Goal: Book appointment/travel/reservation

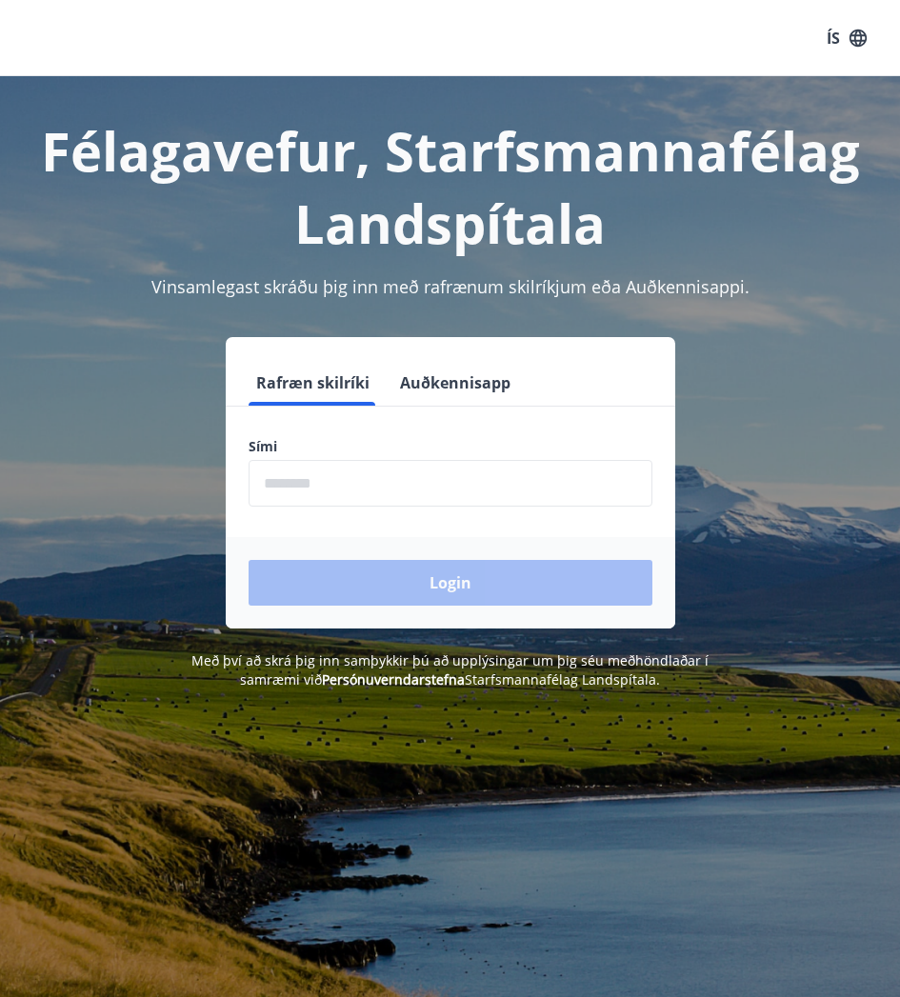
click at [422, 471] on input "phone" at bounding box center [451, 483] width 404 height 47
type input "********"
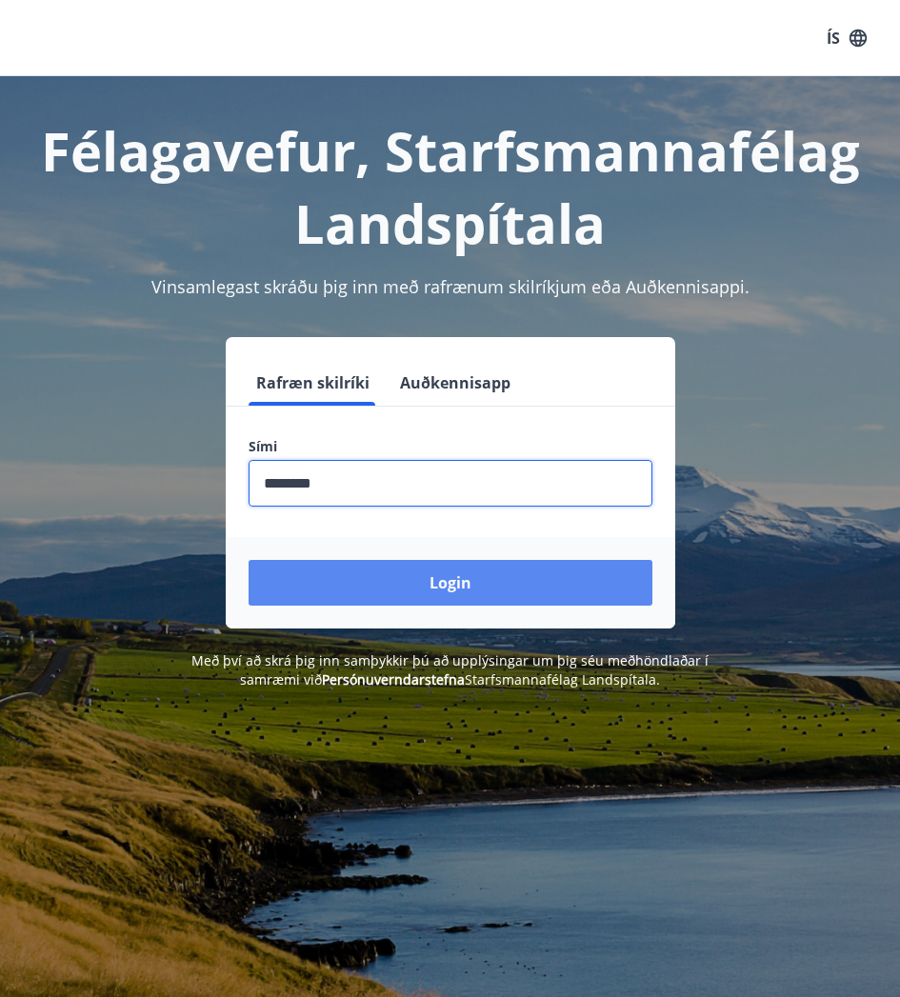
click at [403, 589] on button "Login" at bounding box center [451, 583] width 404 height 46
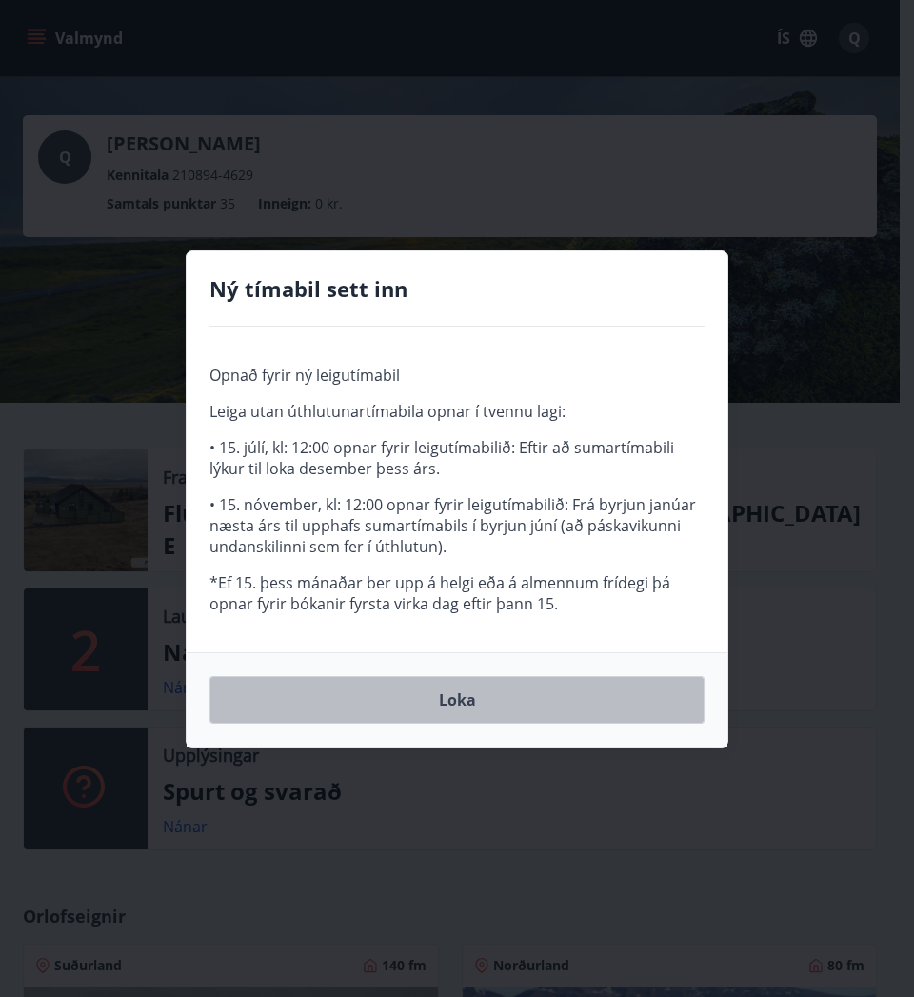
click at [457, 690] on button "Loka" at bounding box center [457, 700] width 495 height 48
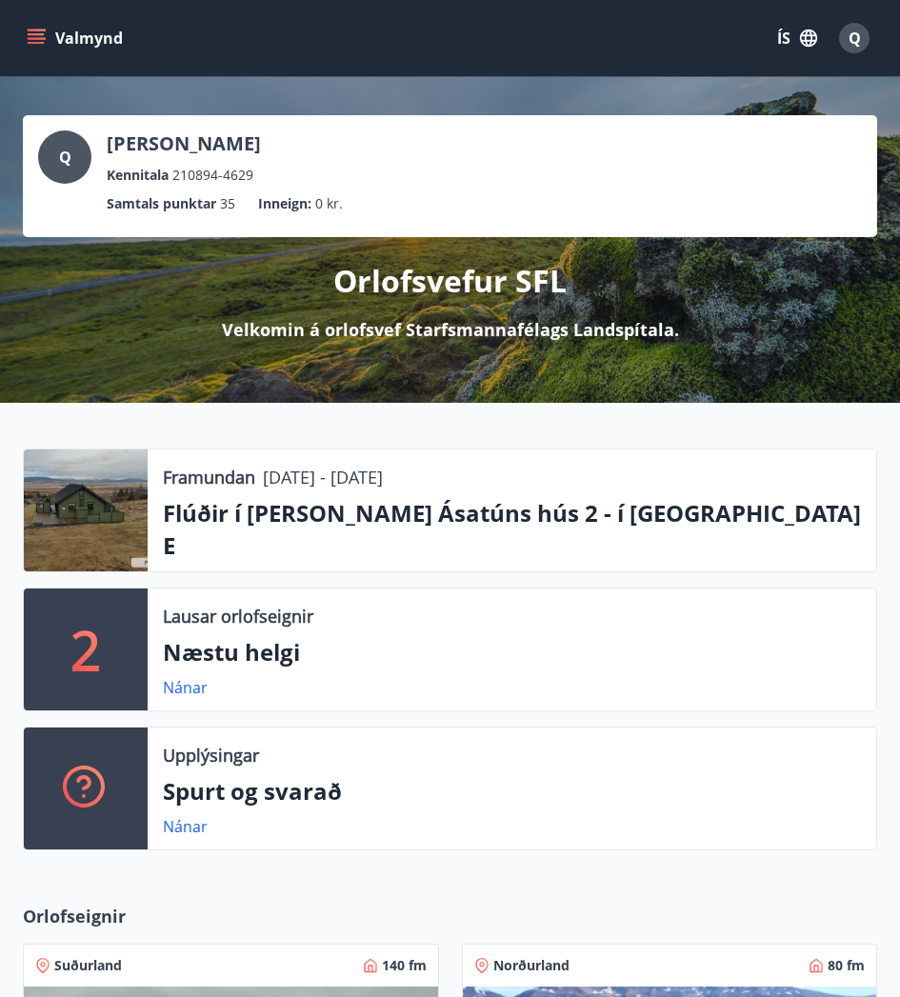
click at [300, 571] on link "Sjá bókun" at bounding box center [321, 581] width 70 height 21
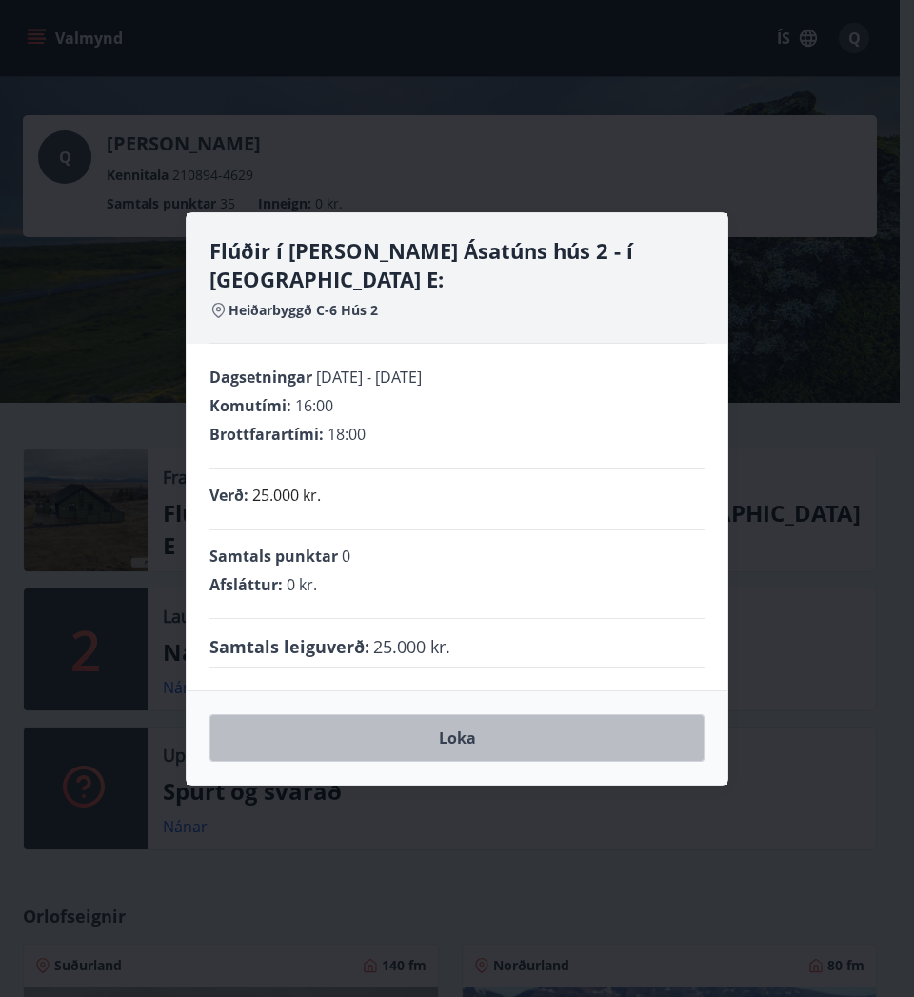
click at [484, 714] on button "Loka" at bounding box center [457, 738] width 495 height 48
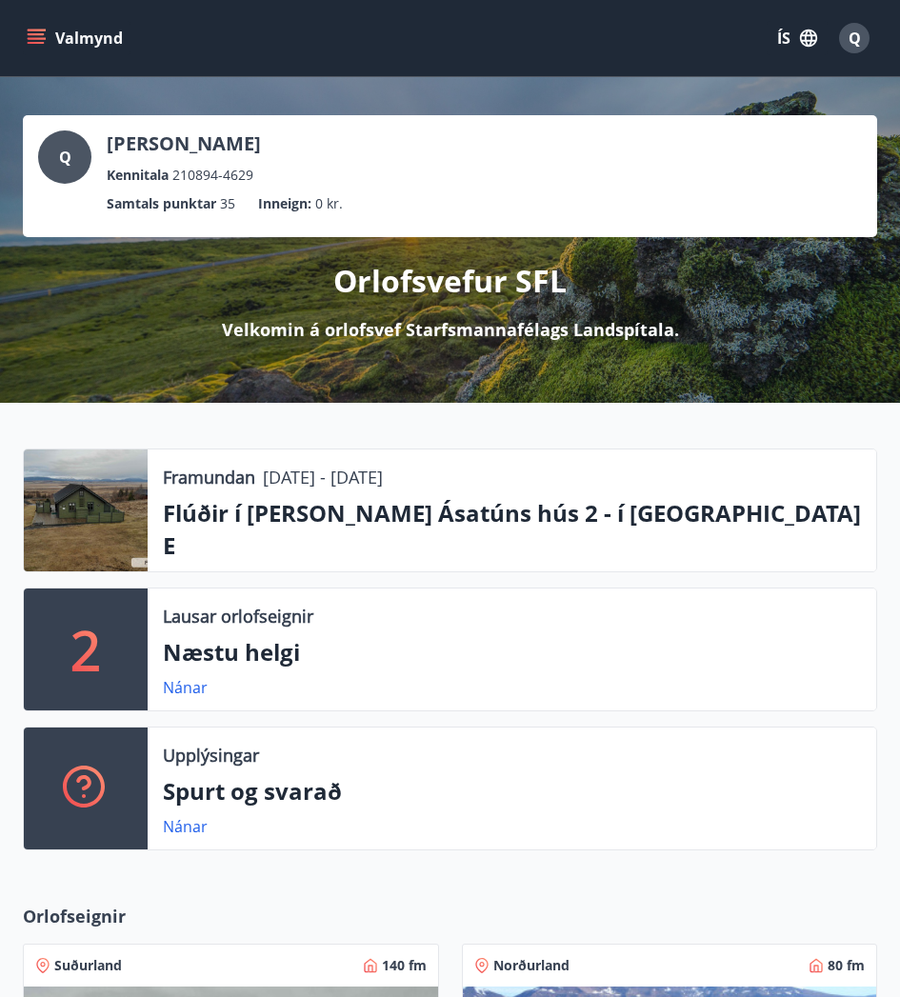
click at [195, 513] on p "Flúðir í landi Ásatúns hús 2 - í Stórheiði E" at bounding box center [512, 529] width 698 height 65
click at [129, 508] on div at bounding box center [86, 511] width 124 height 122
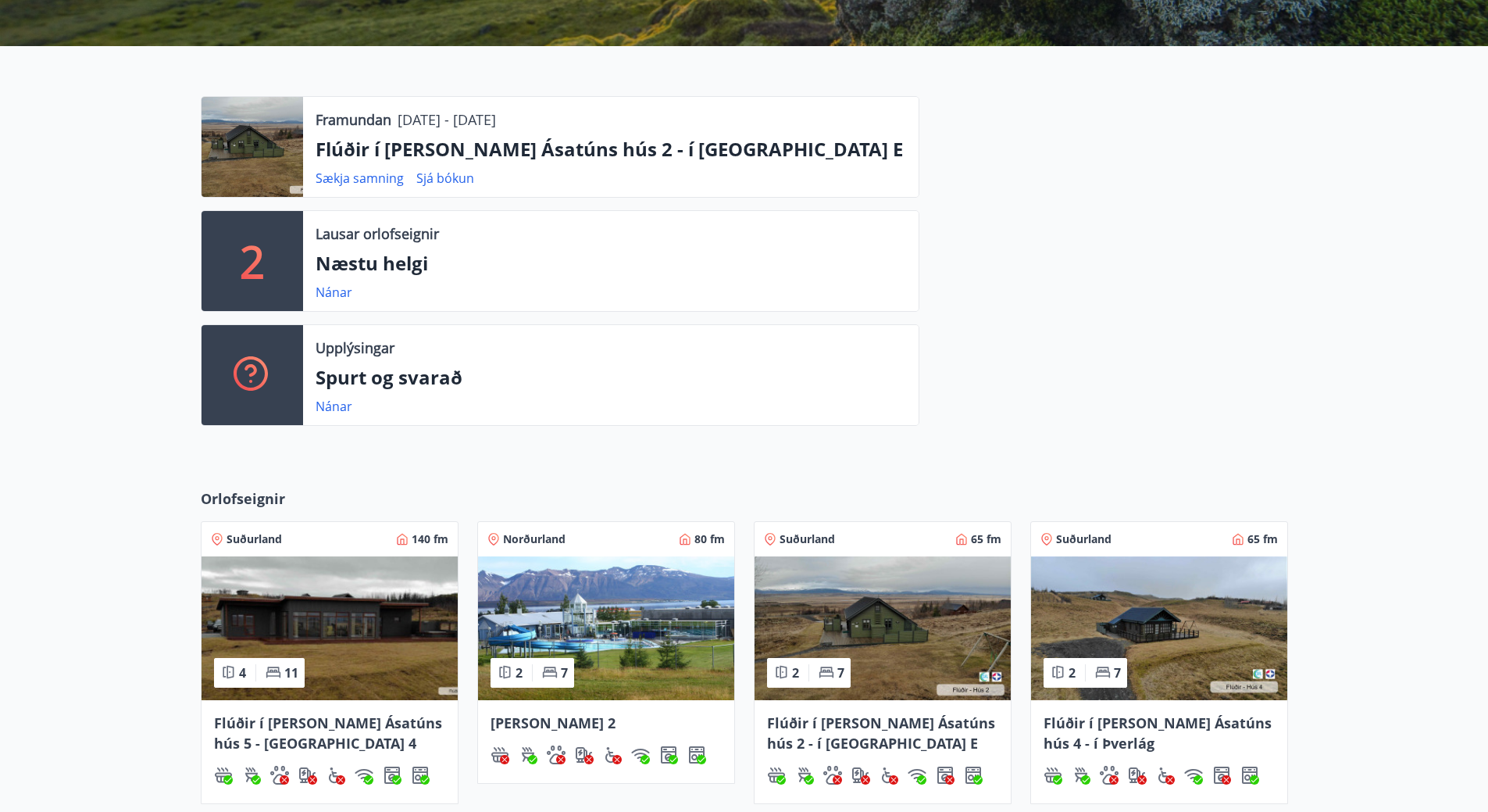
scroll to position [299, 0]
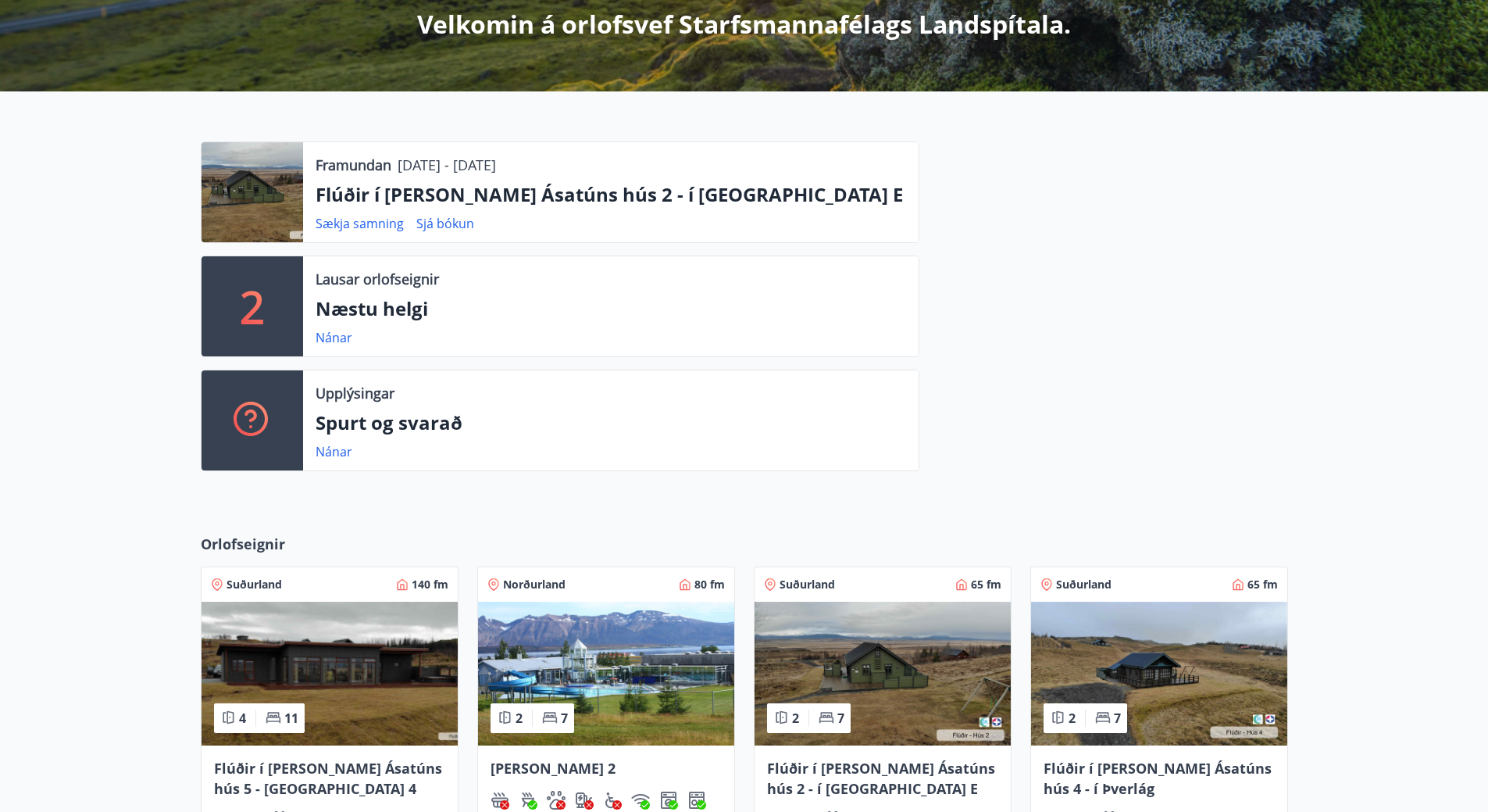
click at [749, 661] on img at bounding box center [883, 673] width 256 height 144
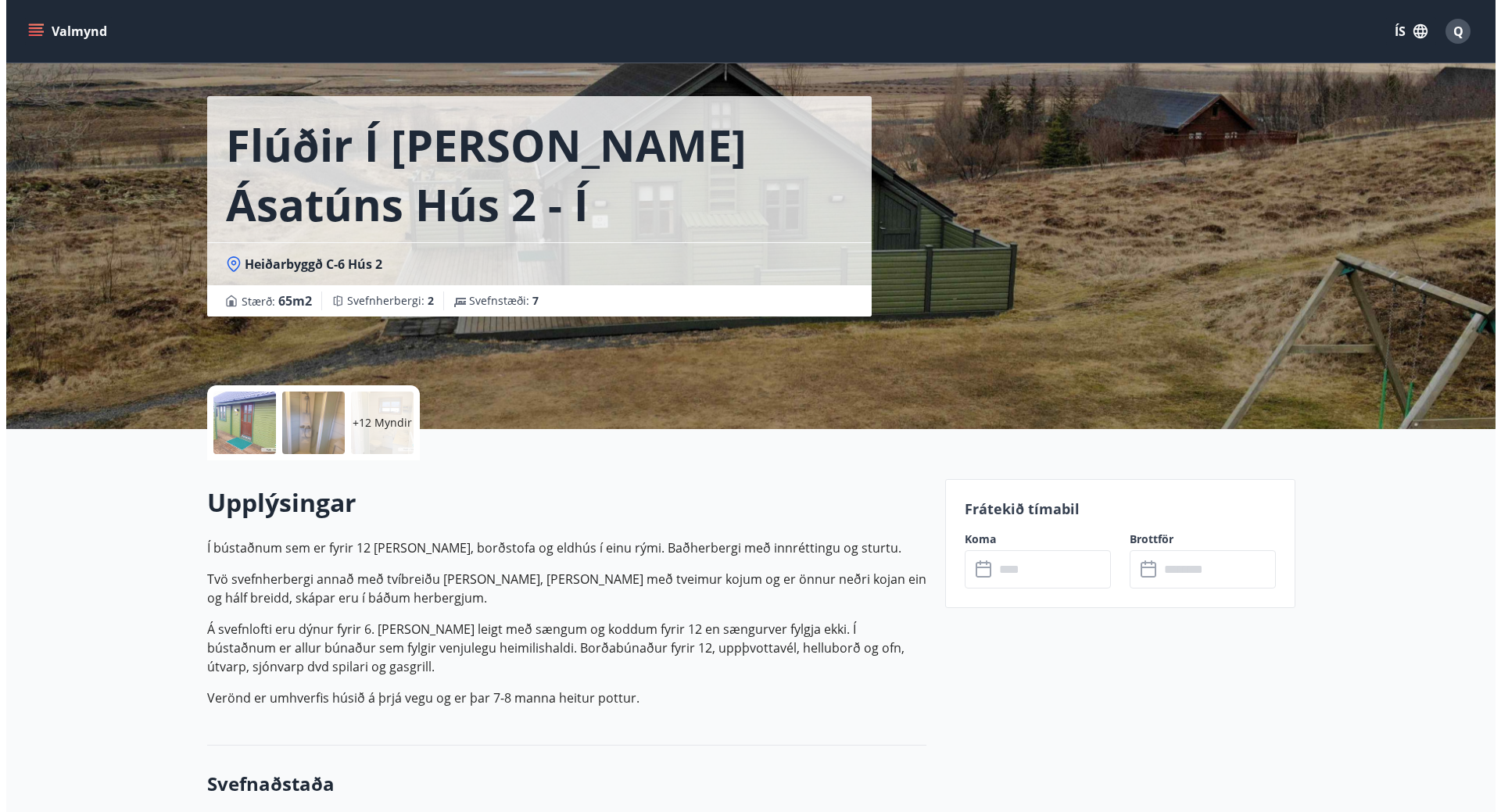
scroll to position [78, 0]
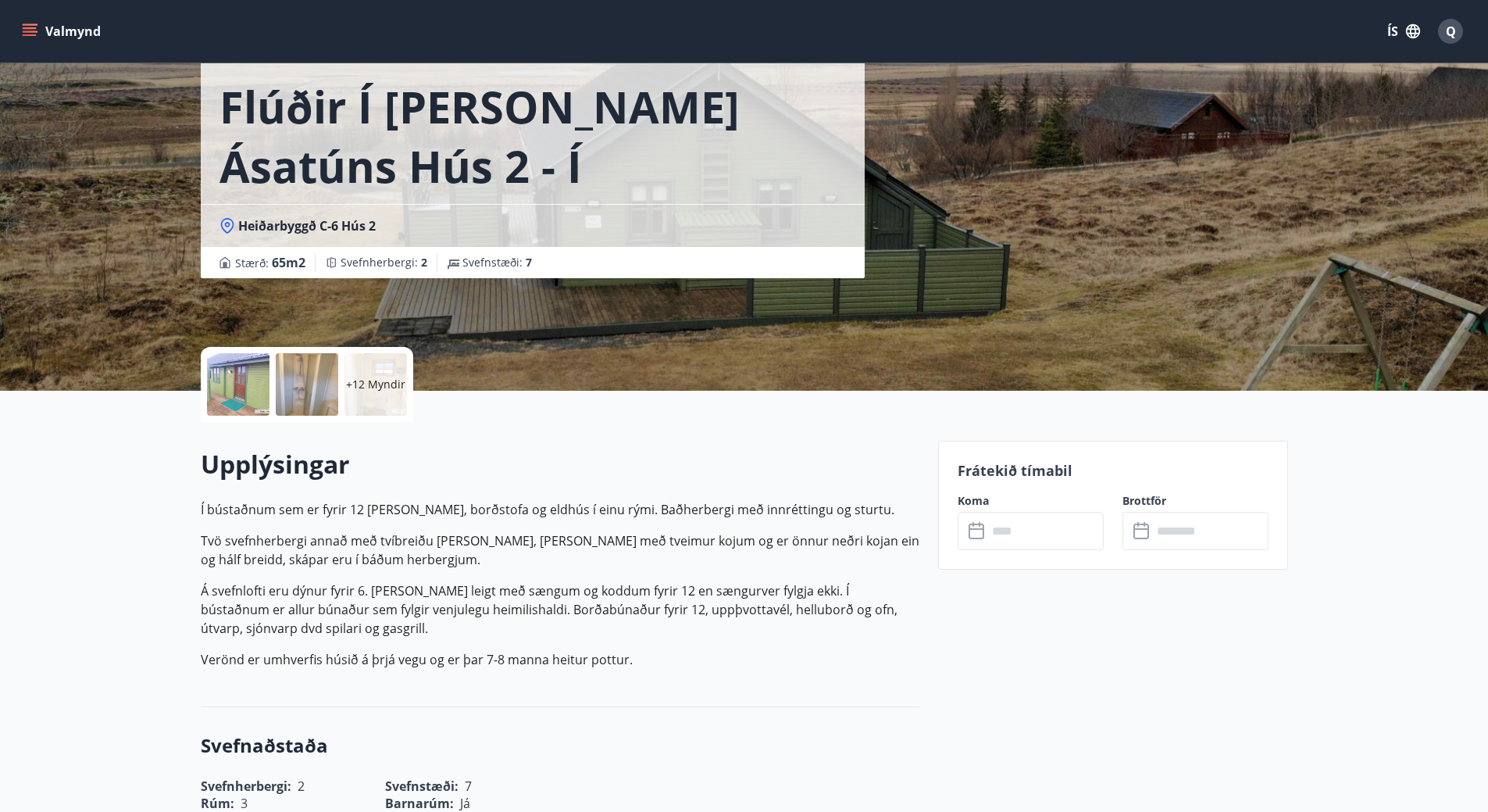
click at [364, 395] on div "+12 Myndir" at bounding box center [376, 385] width 62 height 62
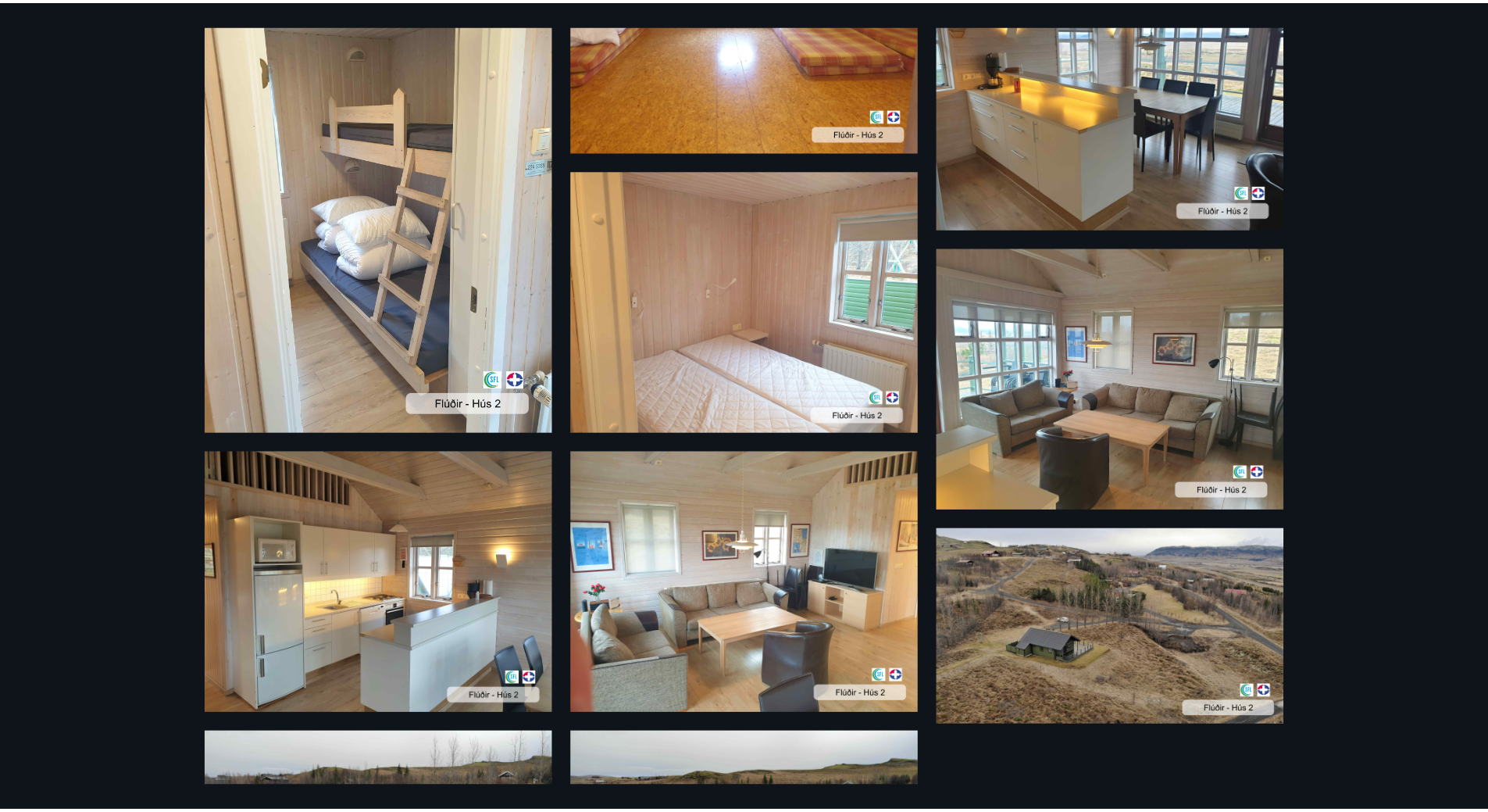
scroll to position [937, 0]
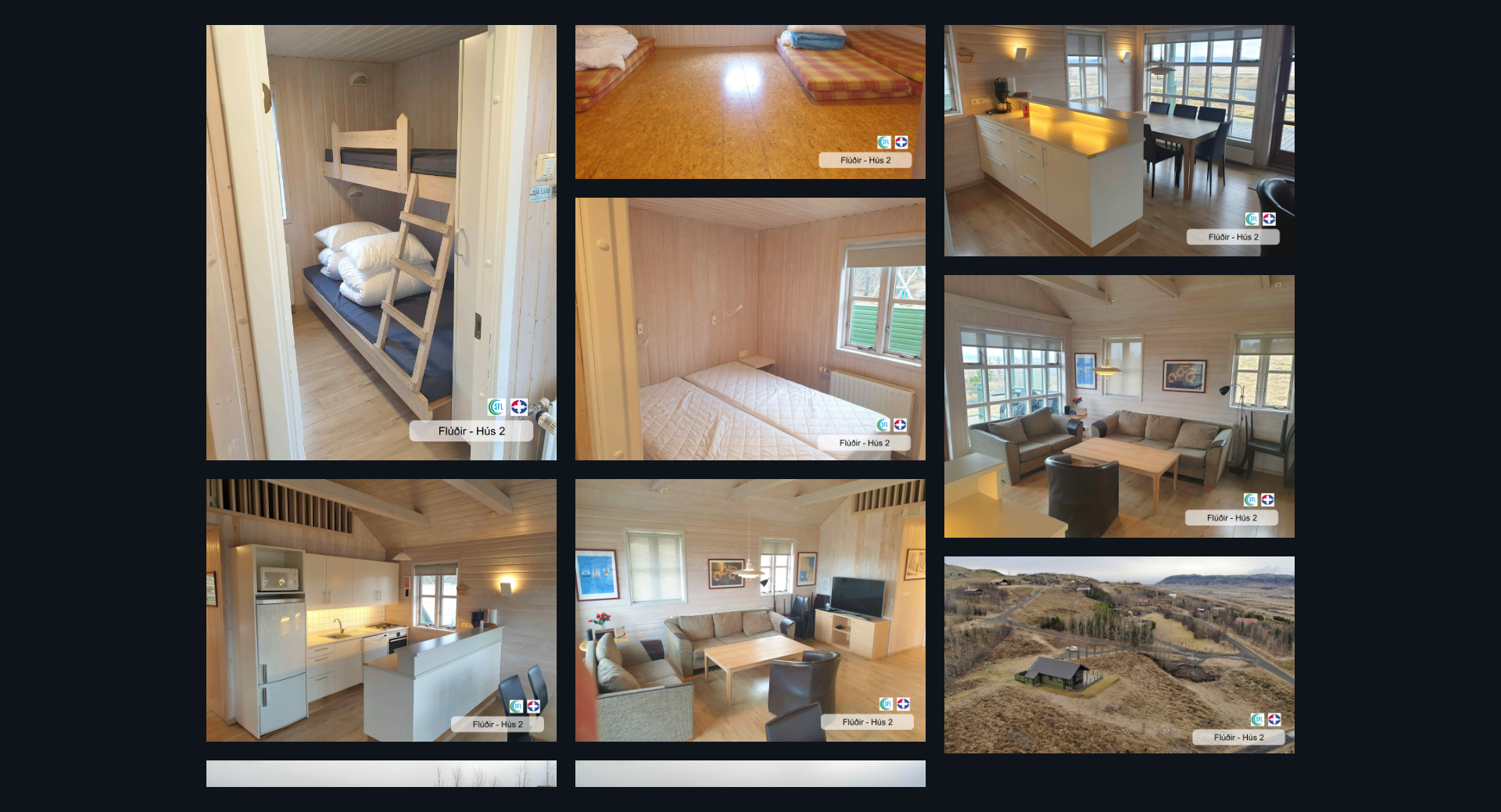
drag, startPoint x: 138, startPoint y: 123, endPoint x: 159, endPoint y: 122, distance: 21.0
click at [140, 122] on div "18 Myndir" at bounding box center [750, 406] width 1501 height 812
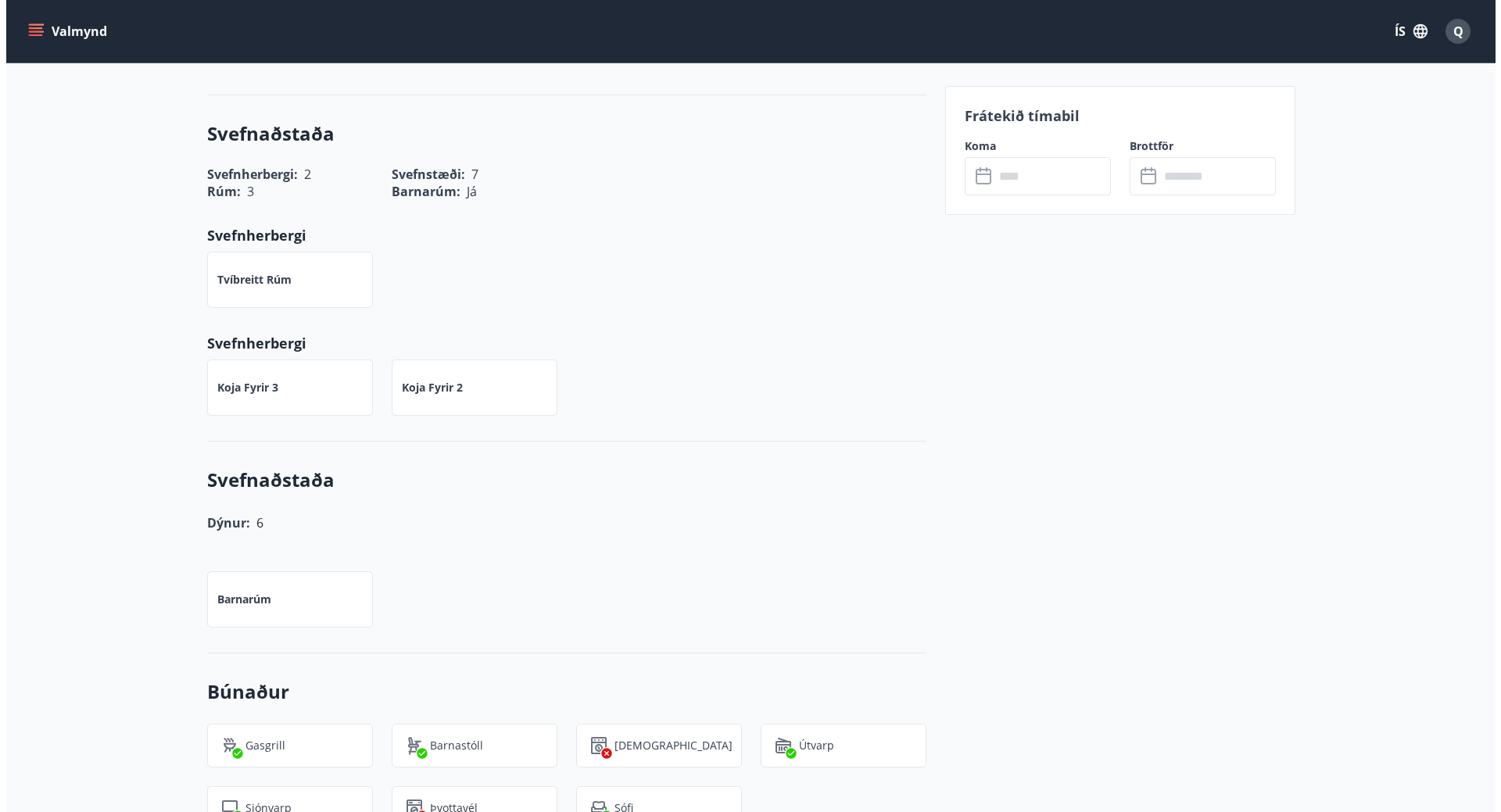
scroll to position [0, 0]
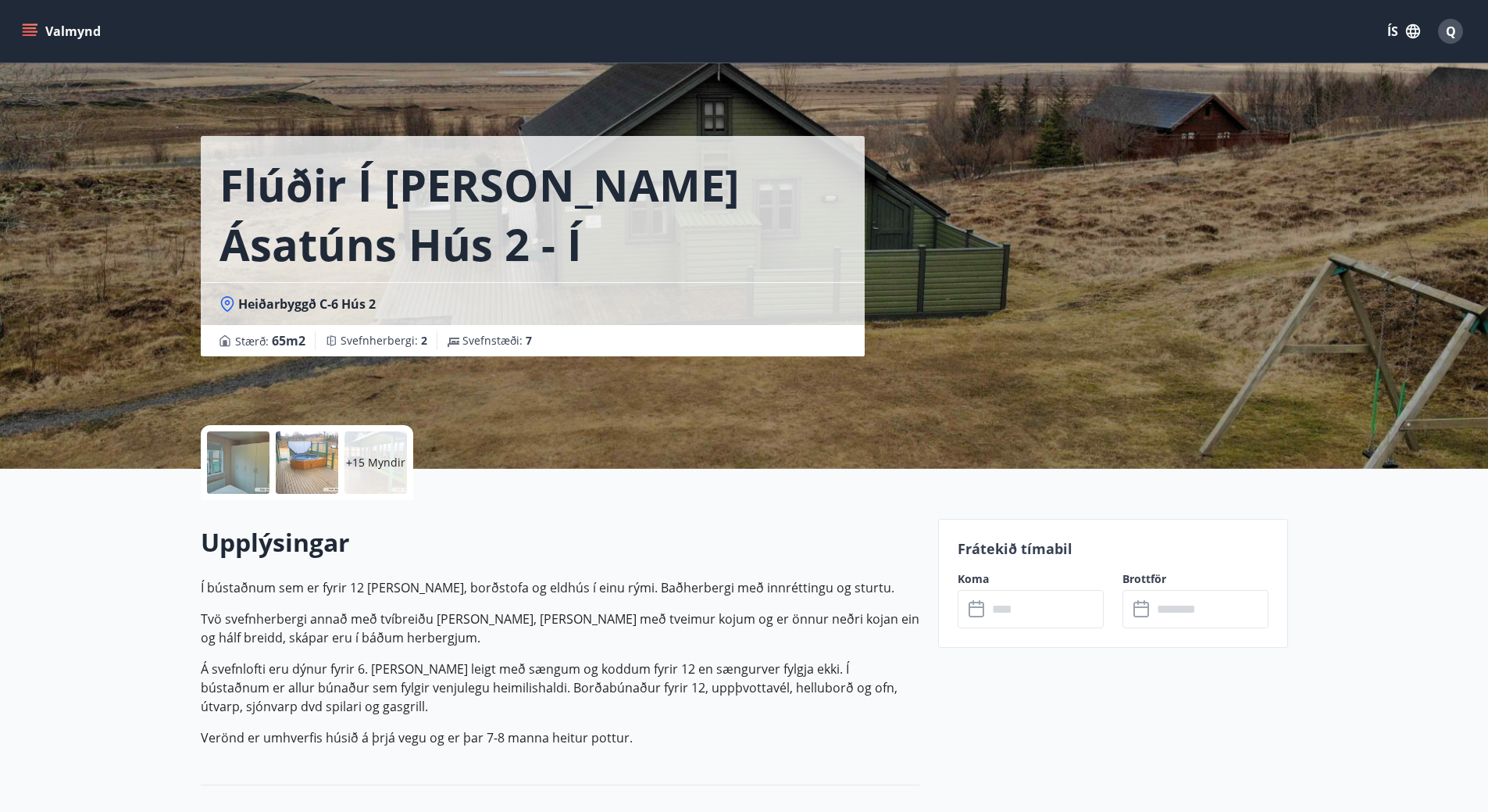
click at [353, 489] on div "+15 Myndir" at bounding box center [376, 463] width 62 height 62
click at [217, 94] on div "Flúðir í landi Ásatúns hús 2 - í Stórheiði E Heiðarbyggð C-6 Hús 2 Stærð : 65 m…" at bounding box center [564, 178] width 725 height 356
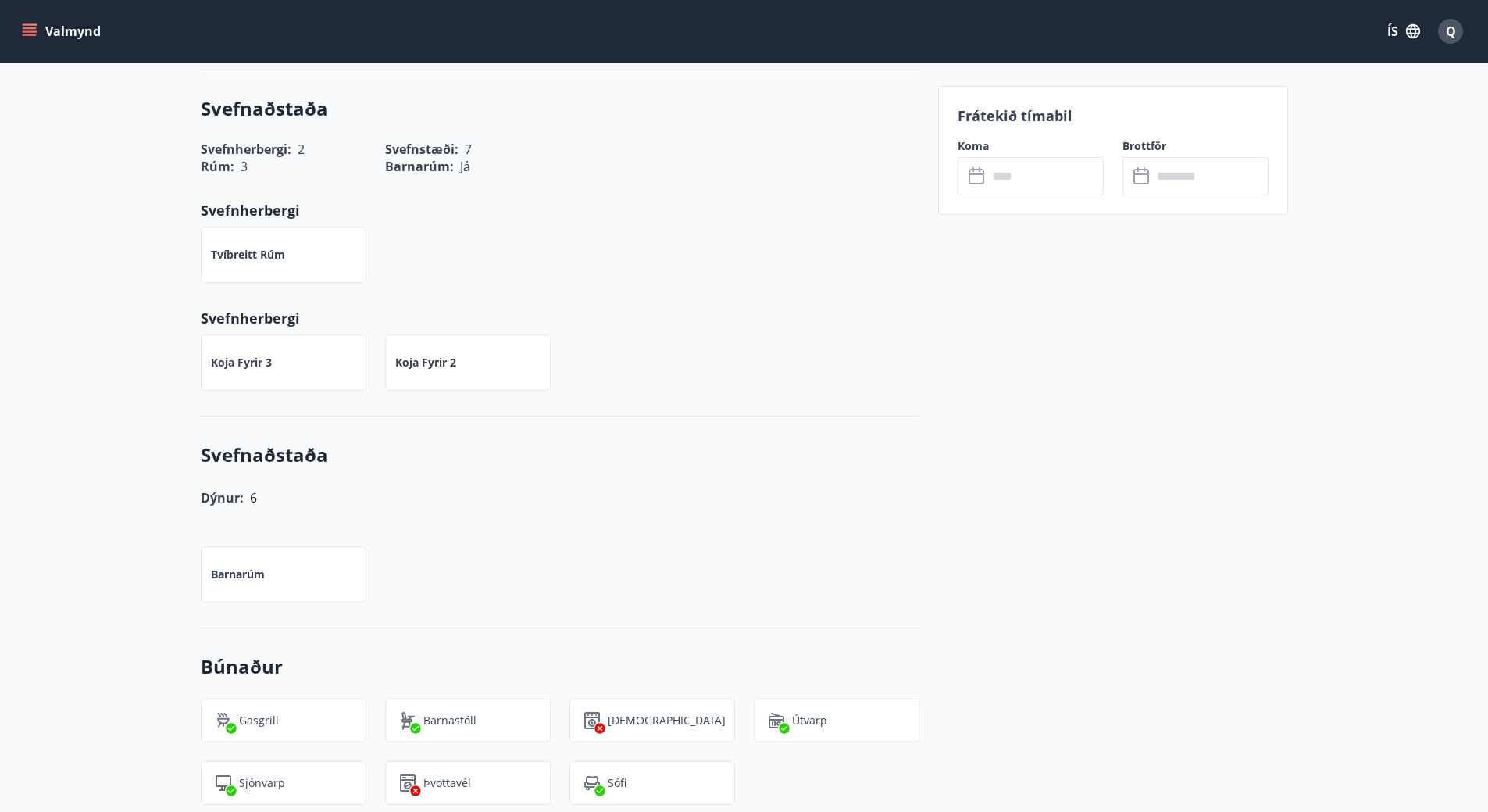
scroll to position [668, 0]
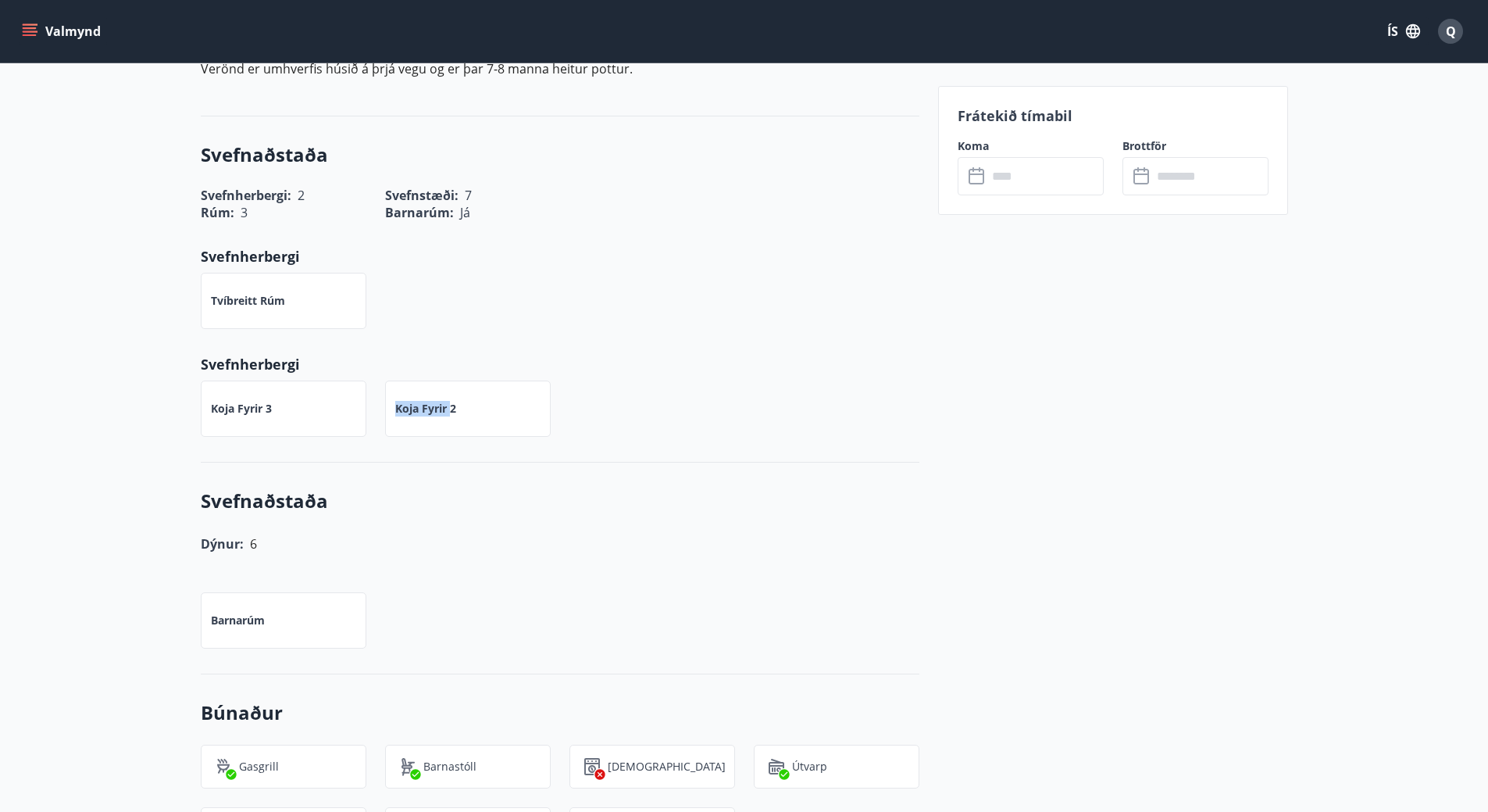
drag, startPoint x: 395, startPoint y: 417, endPoint x: 452, endPoint y: 417, distance: 57.0
click at [452, 417] on div "Koja fyrir 2" at bounding box center [468, 408] width 166 height 57
click at [659, 403] on div "Koja fyrir 3 Koja fyrir 2" at bounding box center [550, 399] width 737 height 75
click at [694, 422] on div "Koja fyrir 3 Koja fyrir 2" at bounding box center [550, 399] width 737 height 75
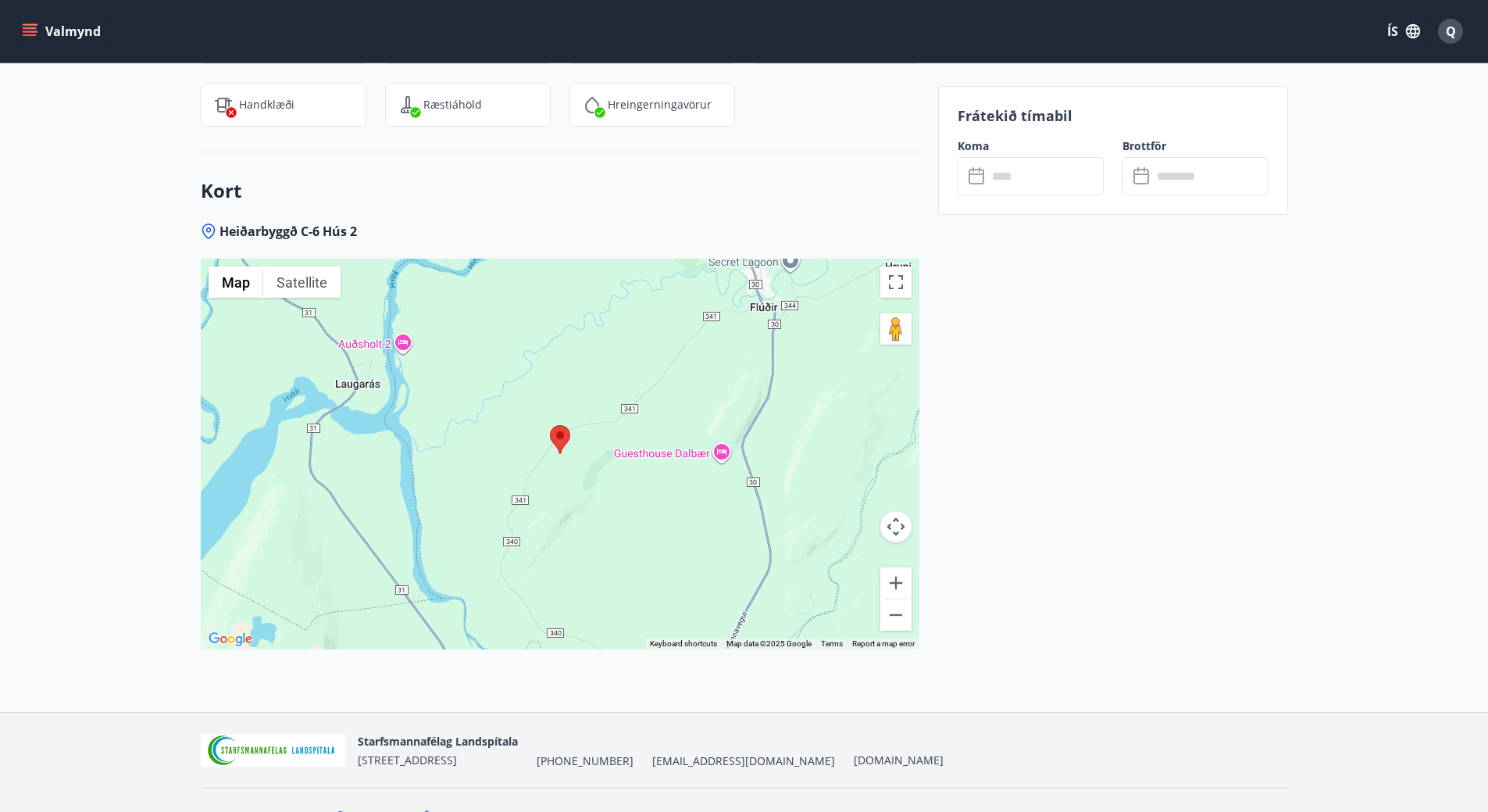
scroll to position [2153, 0]
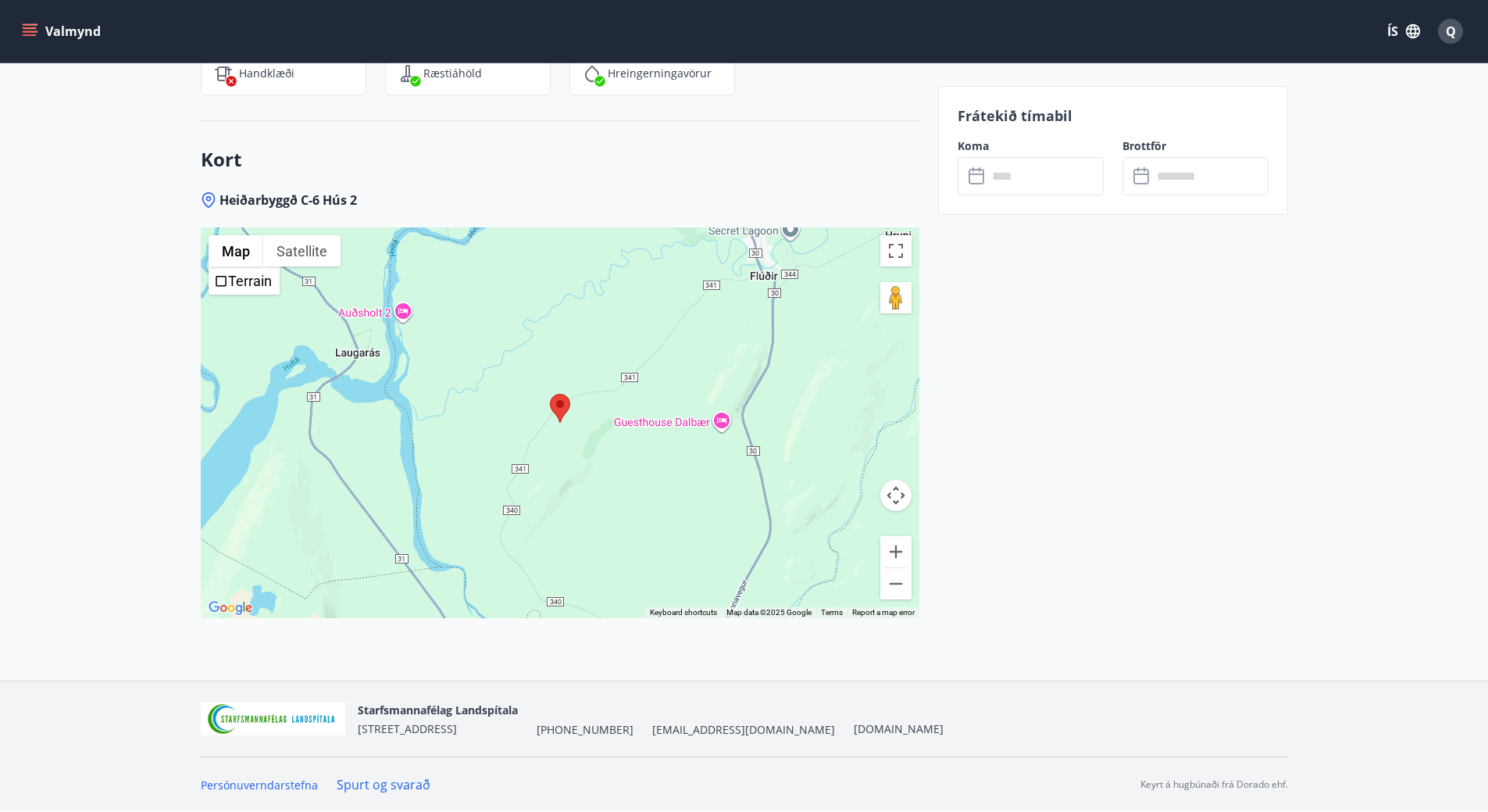
click at [290, 198] on span "Heiðarbyggð C-6 Hús 2" at bounding box center [289, 199] width 138 height 17
drag, startPoint x: 223, startPoint y: 202, endPoint x: 357, endPoint y: 203, distance: 134.0
click at [357, 203] on span "Heiðarbyggð C-6 Hús 2" at bounding box center [289, 199] width 138 height 17
copy span "Heiðarbyggð C-6 Hús 2"
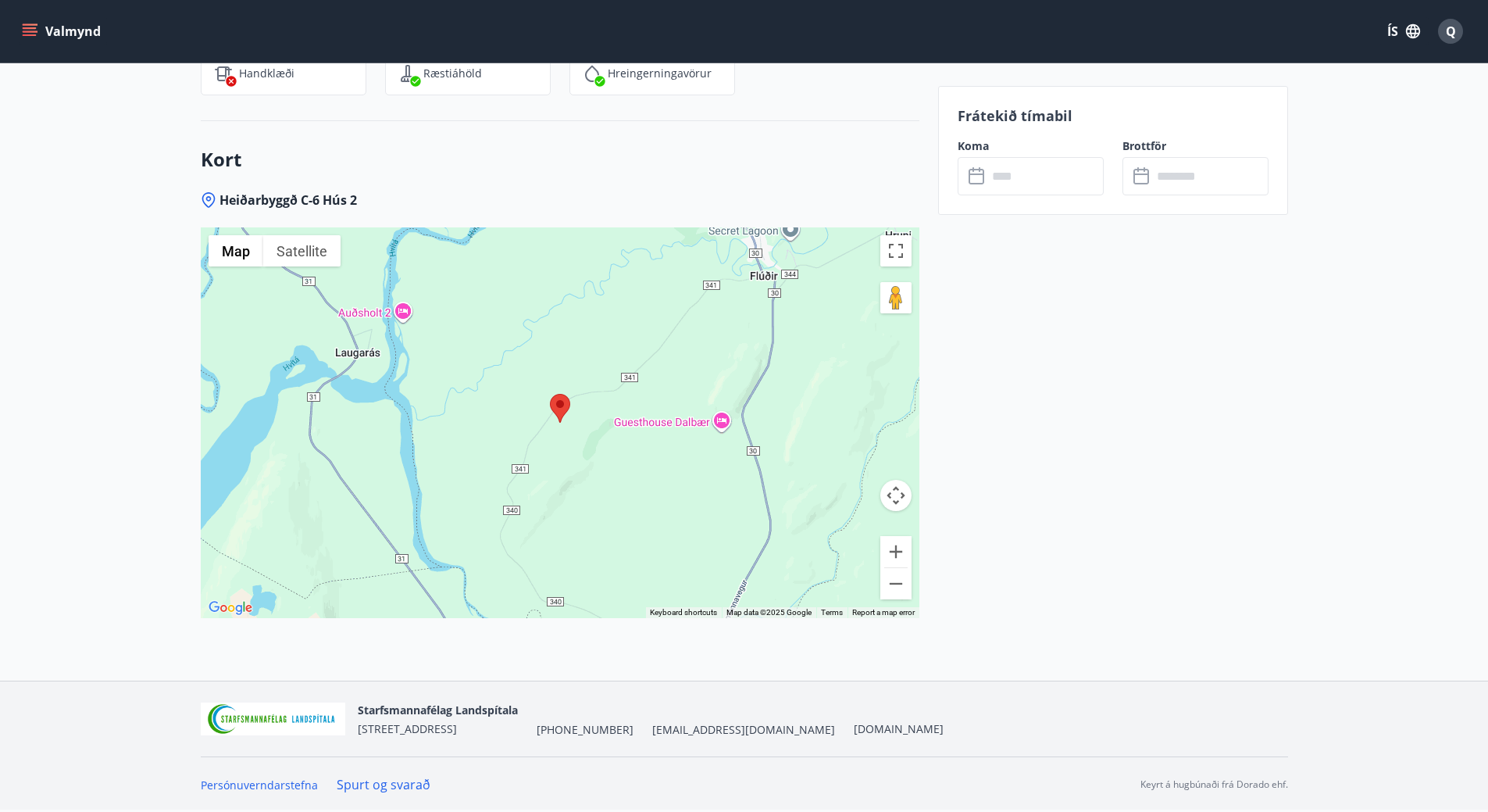
click at [749, 378] on div at bounding box center [560, 422] width 719 height 390
click at [550, 394] on area at bounding box center [550, 394] width 0 height 0
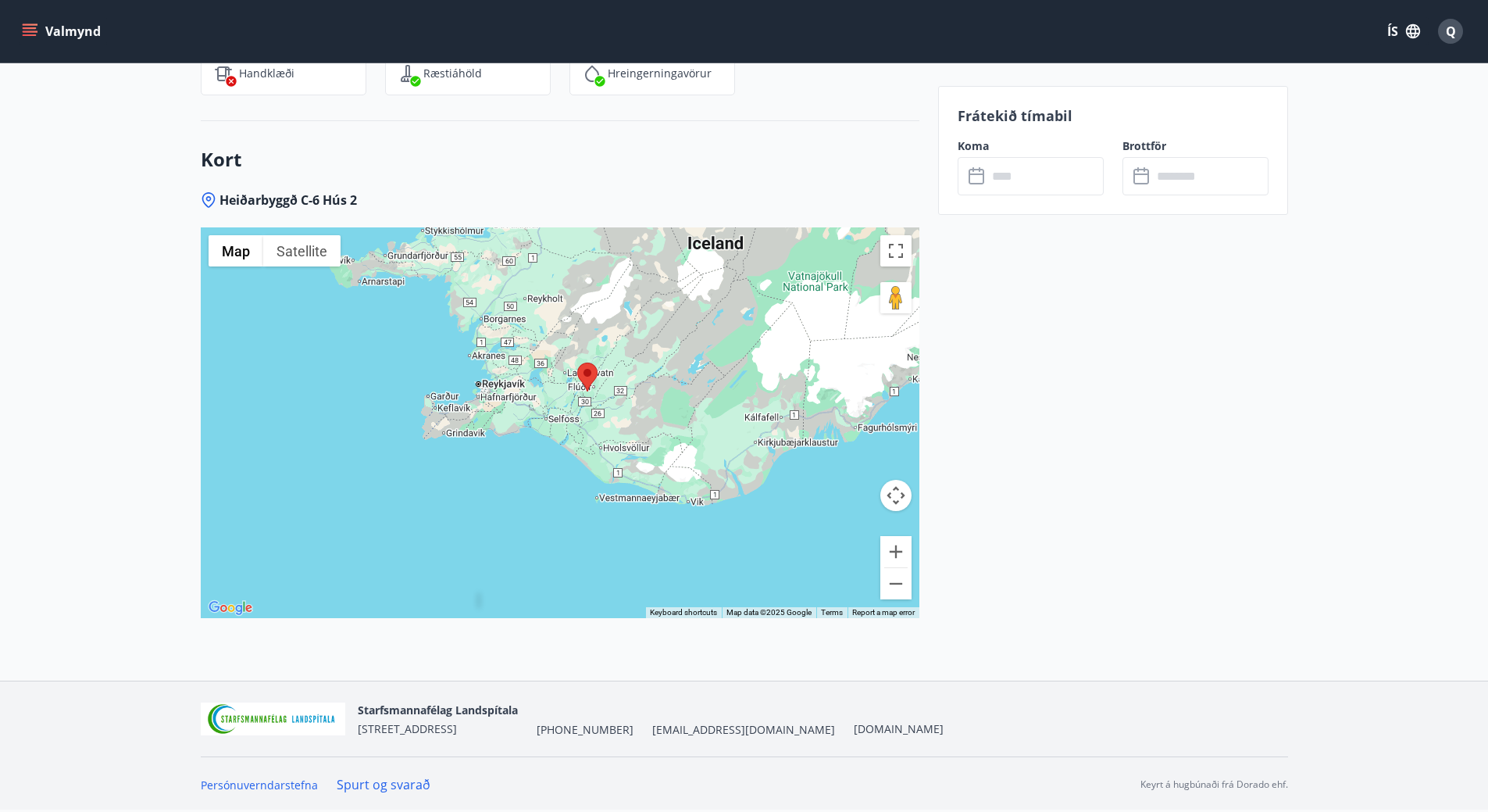
click at [203, 431] on div at bounding box center [560, 422] width 719 height 390
click at [749, 504] on button "Map camera controls" at bounding box center [896, 495] width 31 height 31
click at [749, 248] on button "Toggle fullscreen view" at bounding box center [896, 251] width 31 height 31
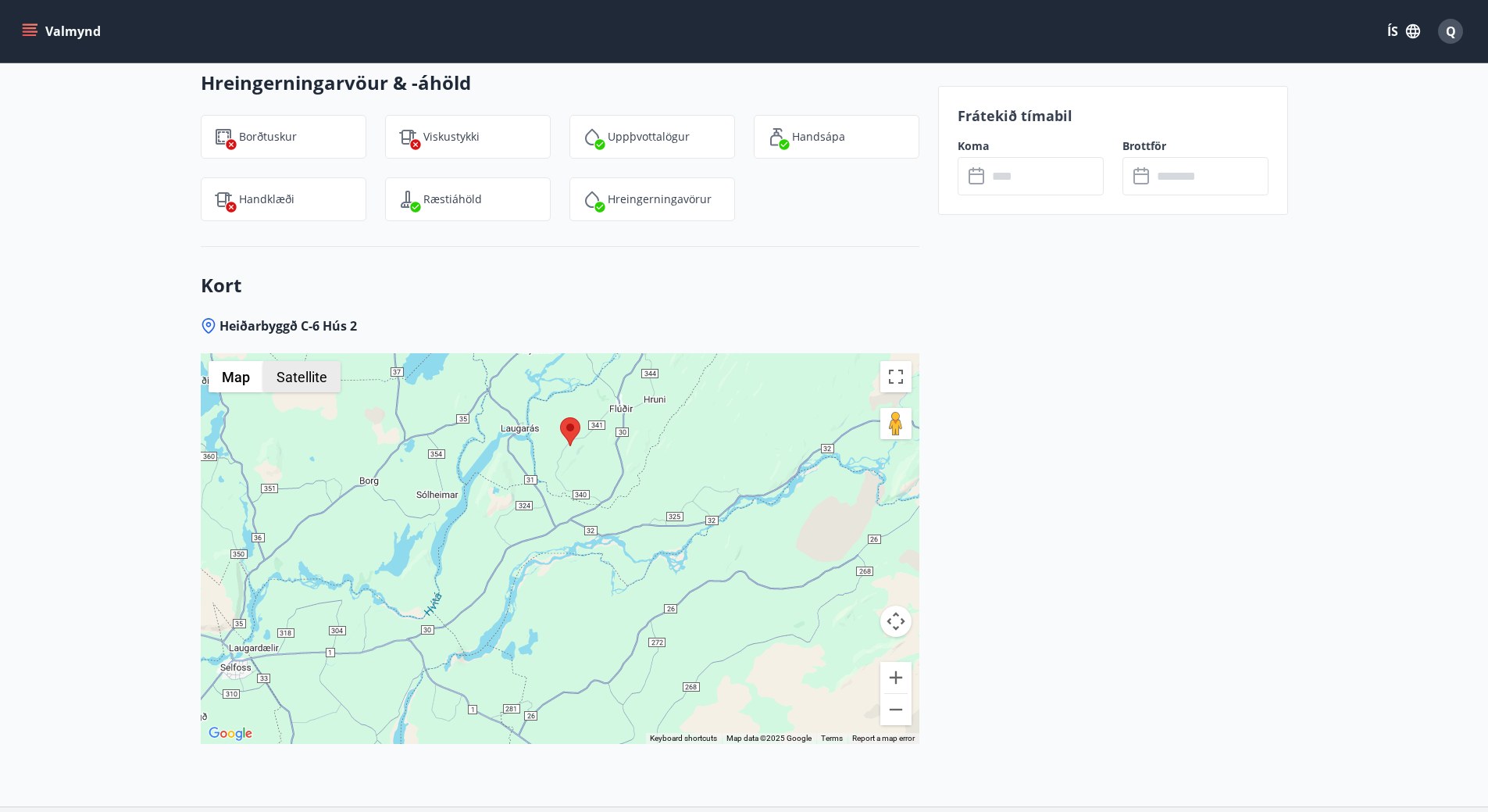
click at [322, 384] on button "Satellite" at bounding box center [302, 376] width 77 height 31
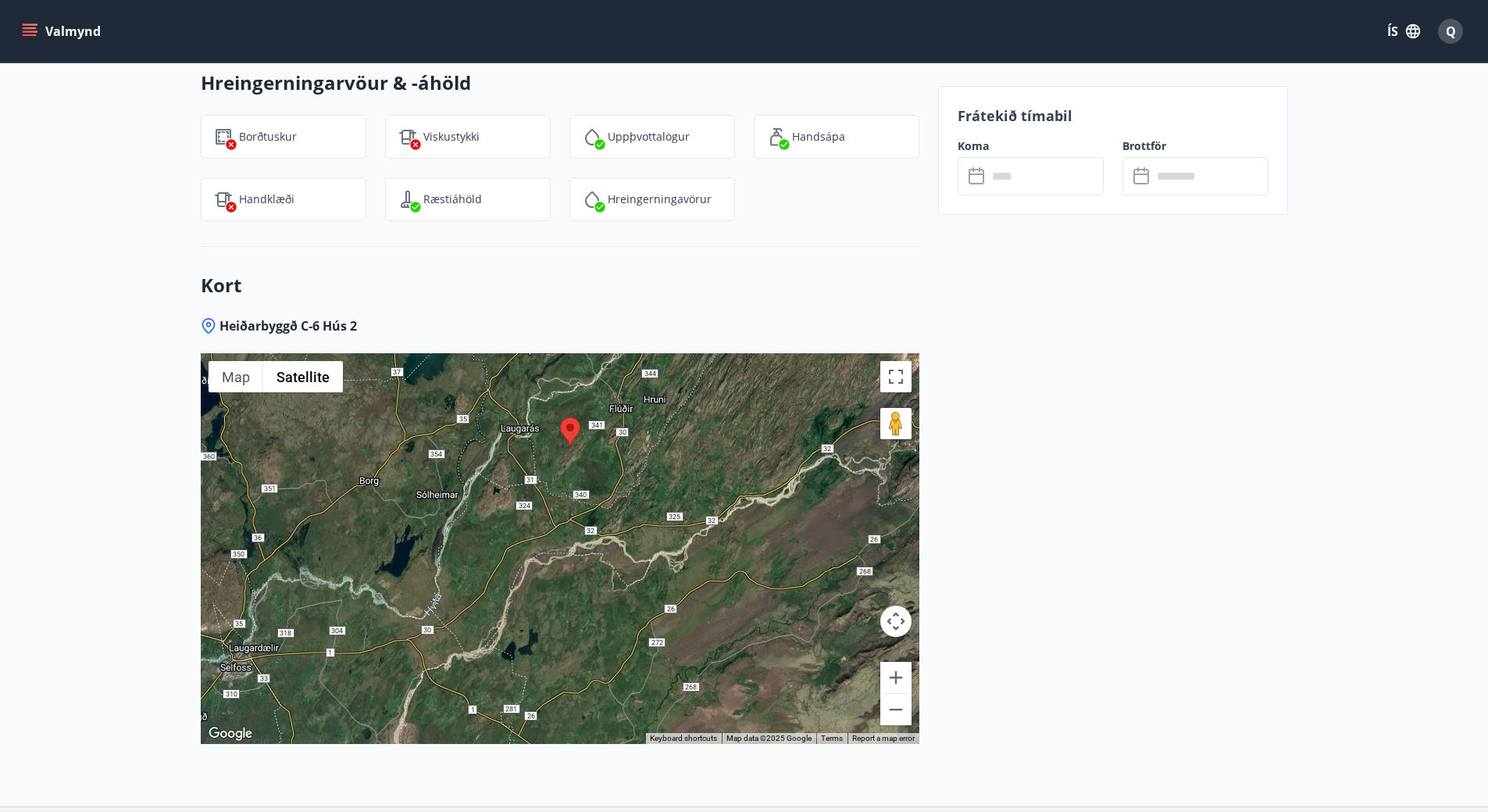
click at [302, 329] on span "Heiðarbyggð C-6 Hús 2" at bounding box center [289, 326] width 138 height 17
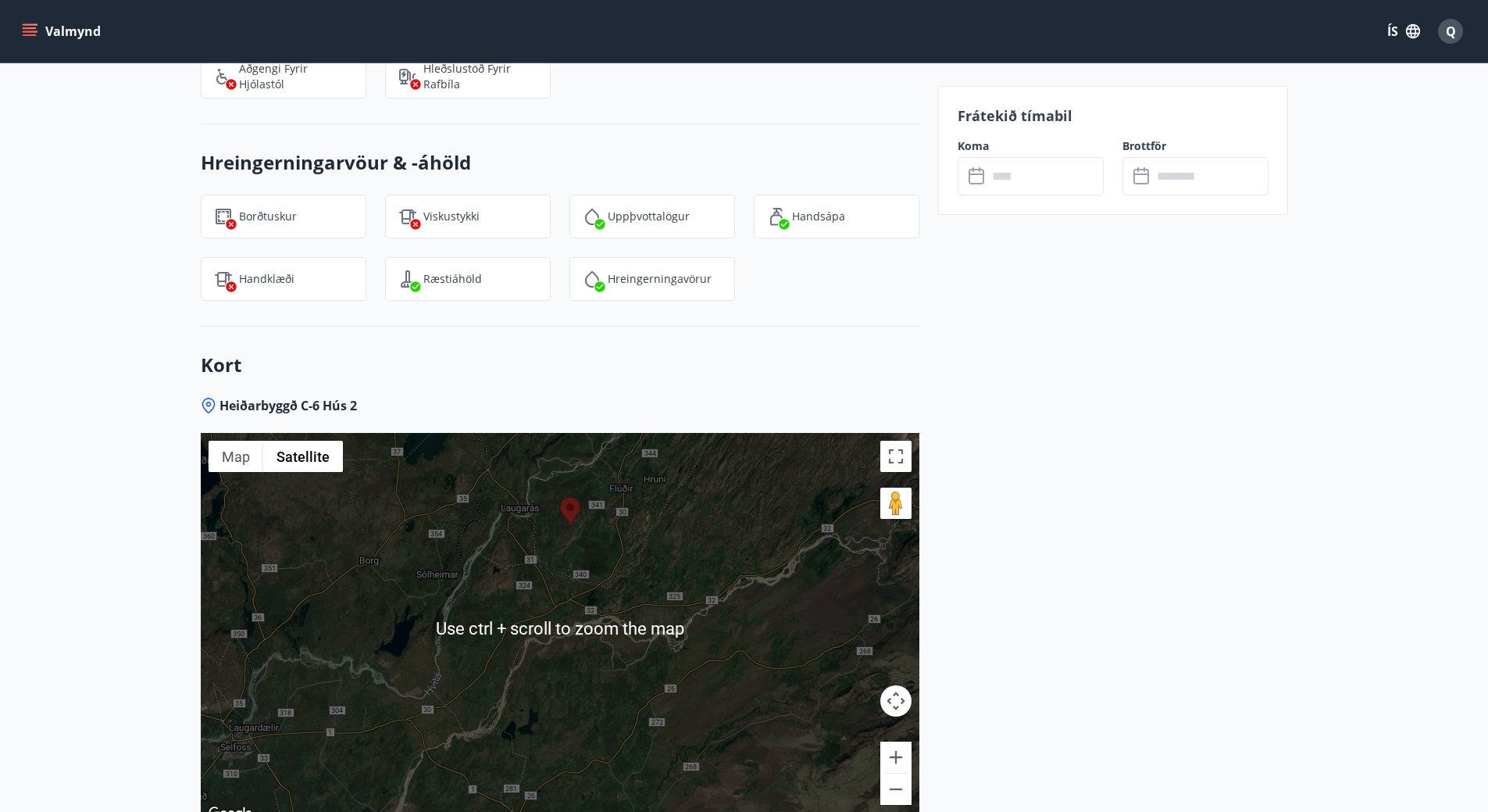
scroll to position [1949, 0]
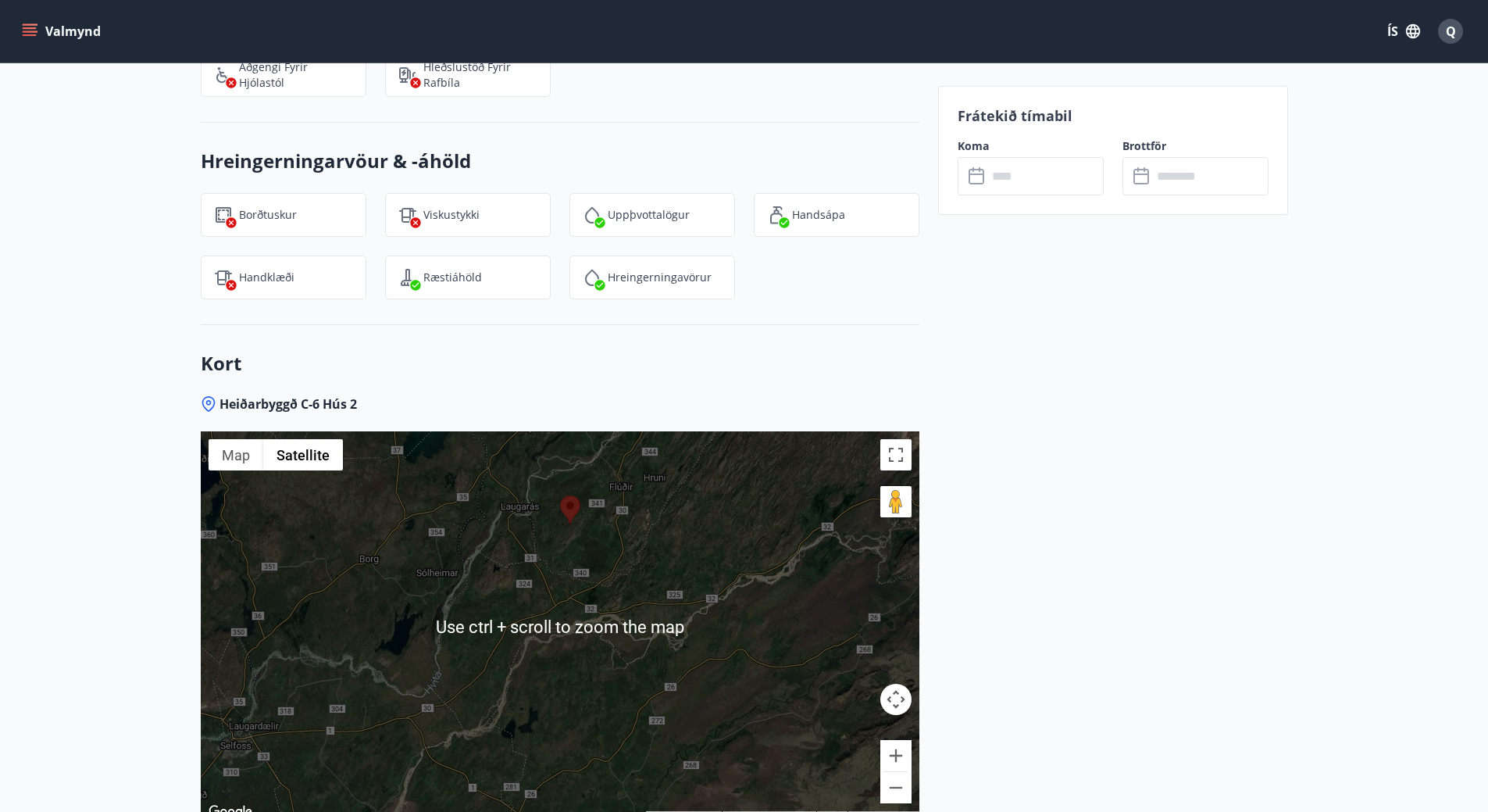
click at [655, 503] on div at bounding box center [560, 627] width 719 height 390
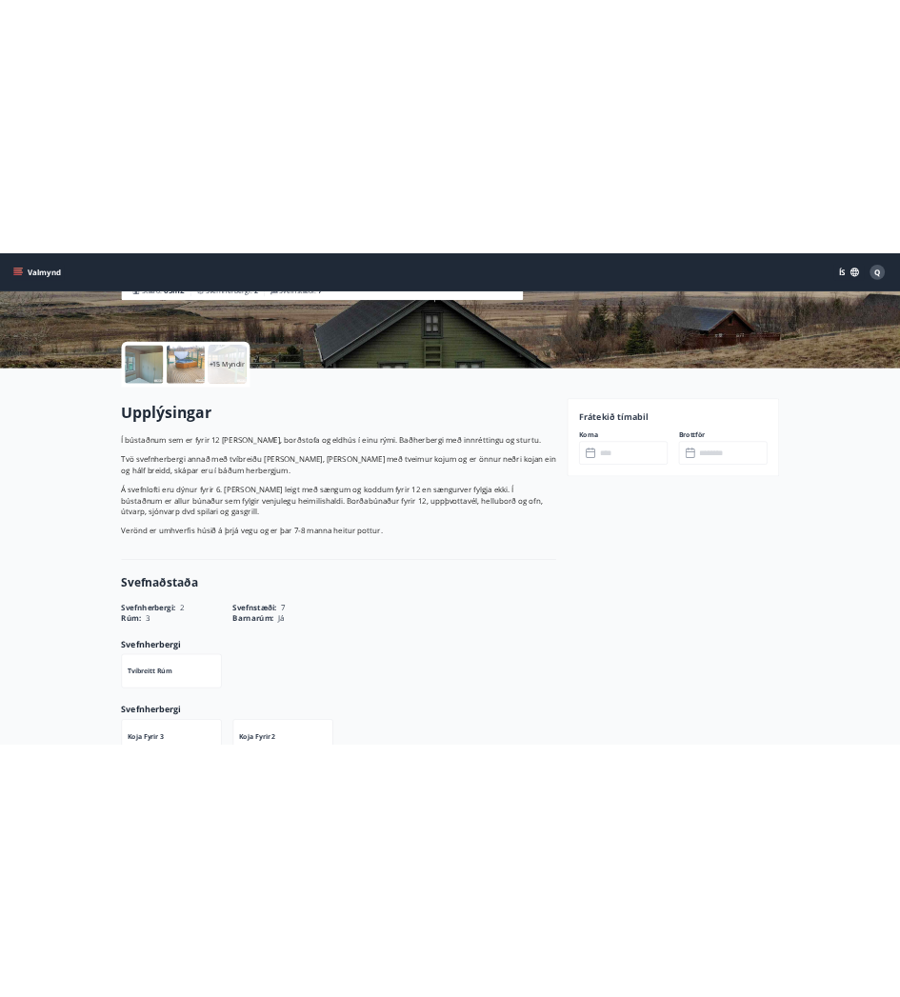
scroll to position [0, 0]
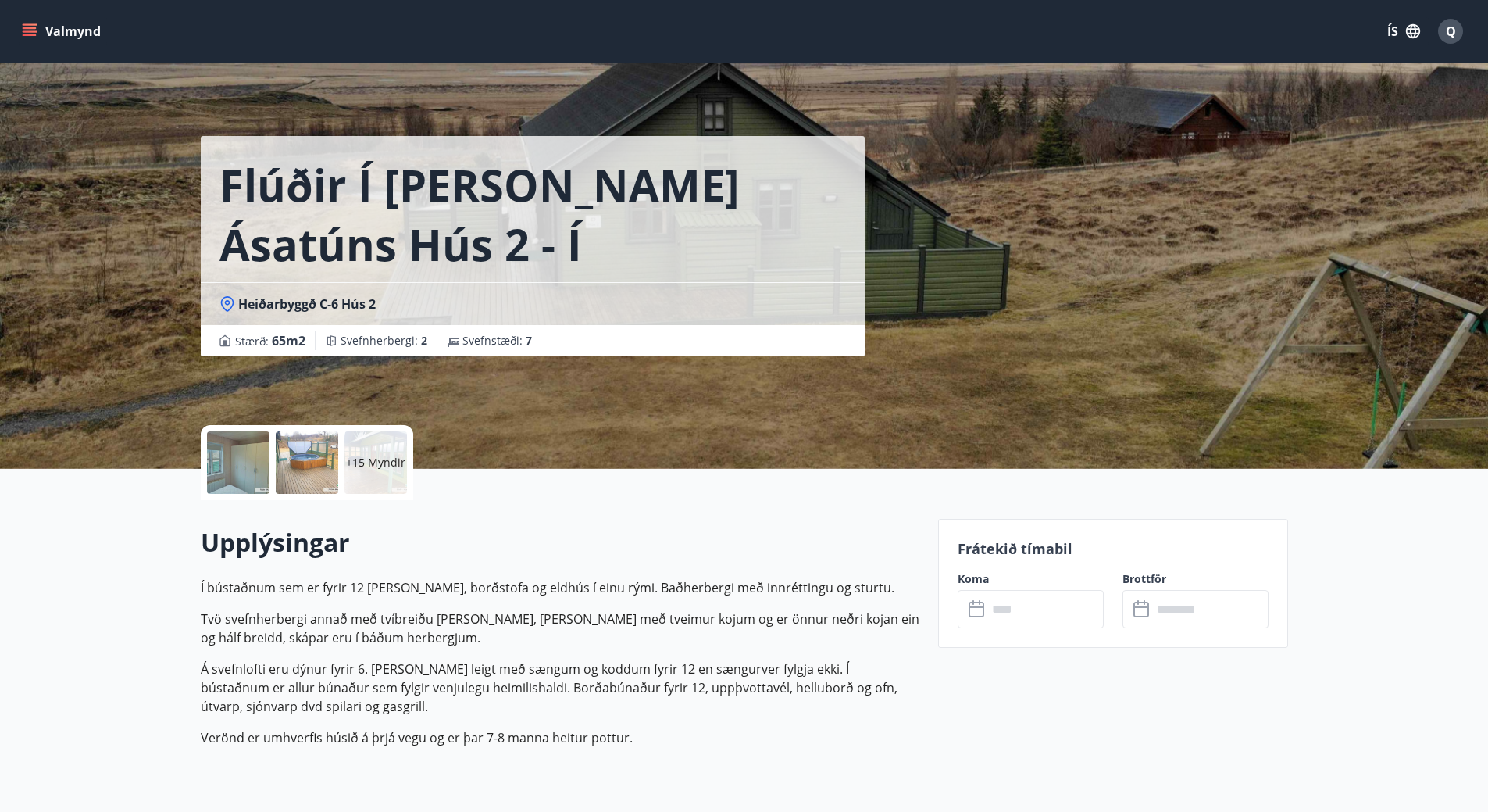
click at [300, 299] on span "Heiðarbyggð C-6 Hús 2" at bounding box center [308, 303] width 138 height 17
drag, startPoint x: 240, startPoint y: 304, endPoint x: 315, endPoint y: 302, distance: 75.0
click at [315, 302] on span "Heiðarbyggð C-6 Hús 2" at bounding box center [308, 303] width 138 height 17
click at [321, 275] on div "Flúðir í landi Ásatúns hús 2 - í Stórheiði E" at bounding box center [533, 209] width 664 height 146
drag, startPoint x: 525, startPoint y: 187, endPoint x: 675, endPoint y: 189, distance: 150.0
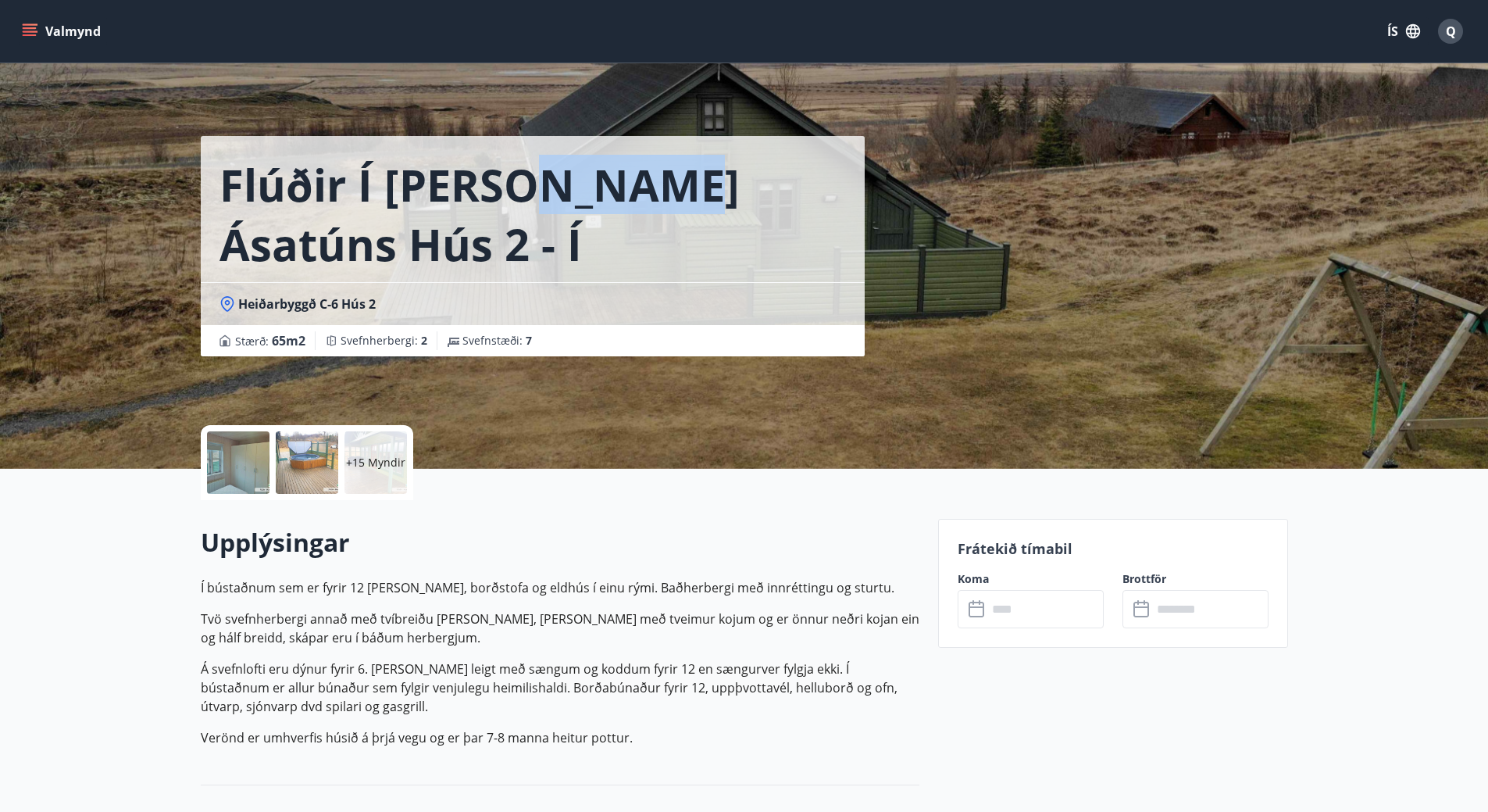
click at [675, 189] on h1 "Flúðir í landi Ásatúns hús 2 - í Stórheiði E" at bounding box center [533, 214] width 627 height 119
copy h1 "Ásatún"
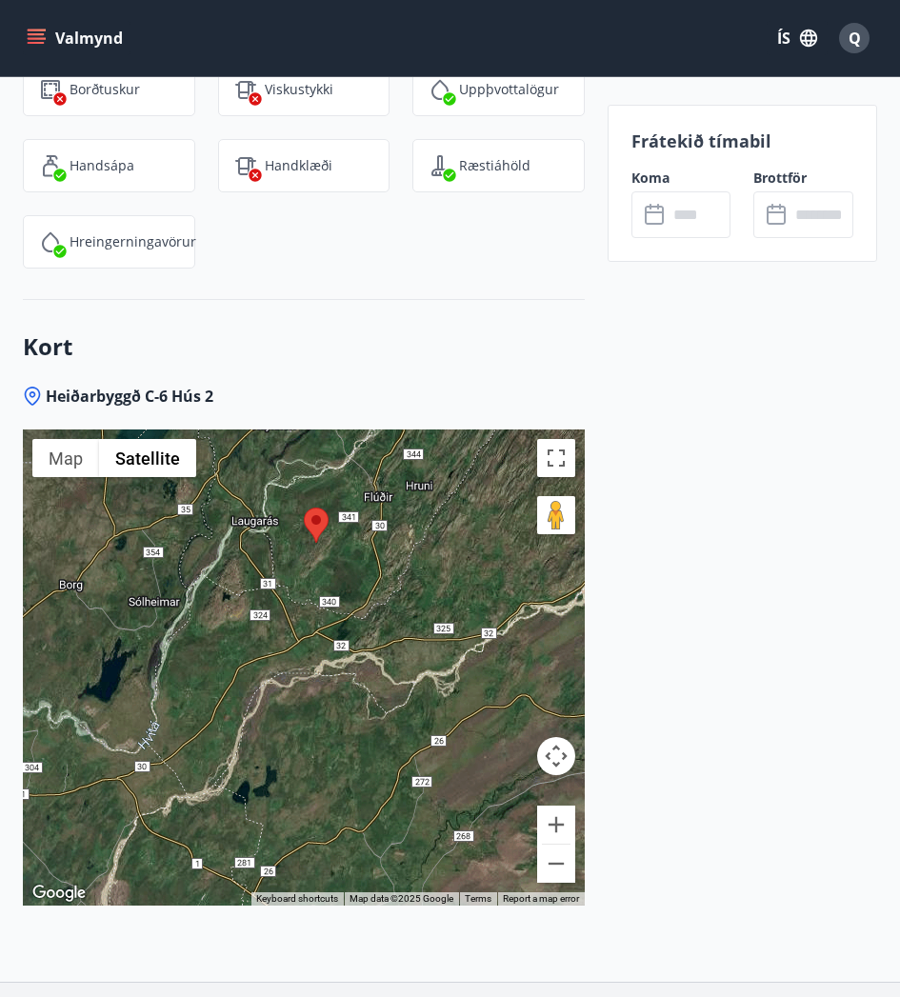
scroll to position [2968, 0]
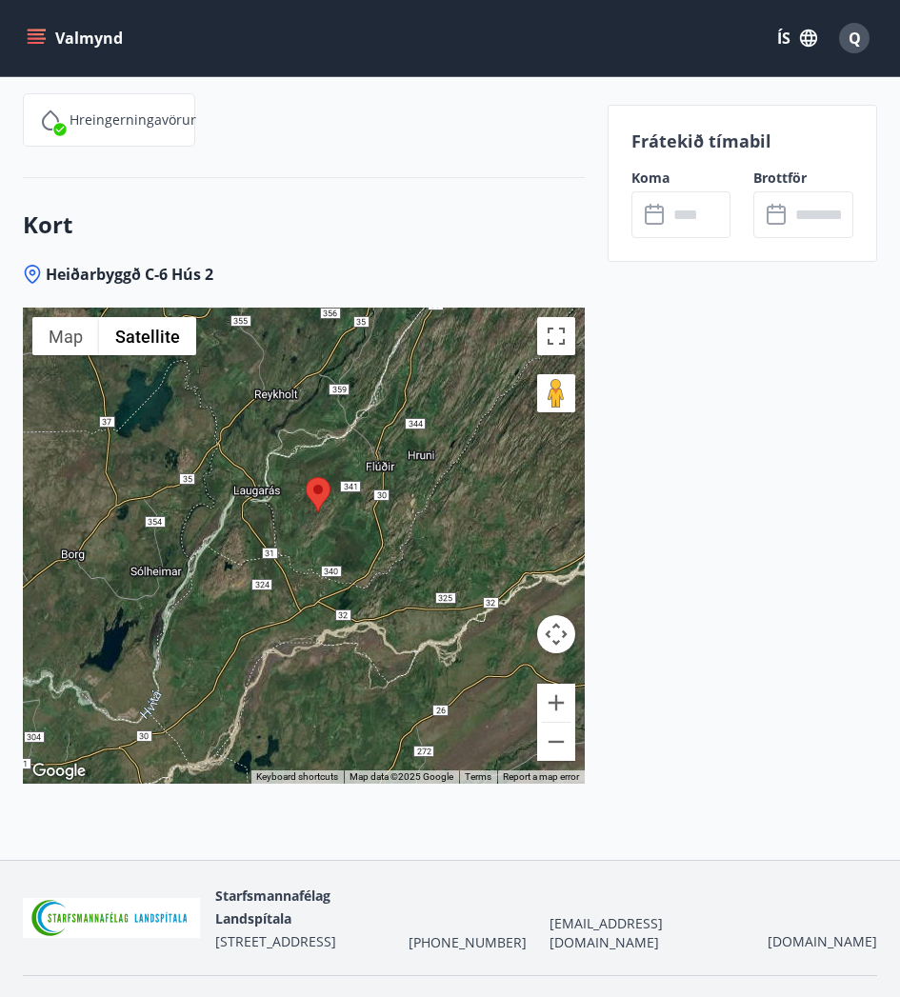
drag, startPoint x: 326, startPoint y: 368, endPoint x: 328, endPoint y: 460, distance: 92.4
click at [328, 477] on div at bounding box center [318, 494] width 25 height 35
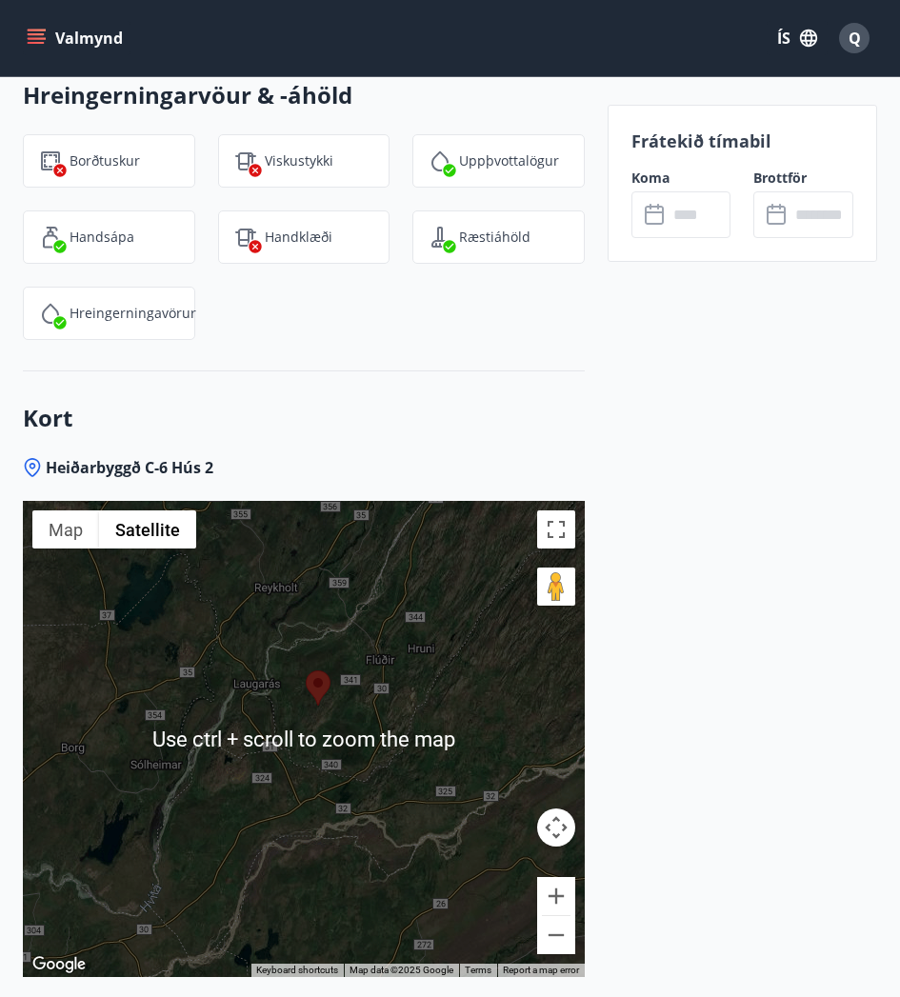
scroll to position [2873, 0]
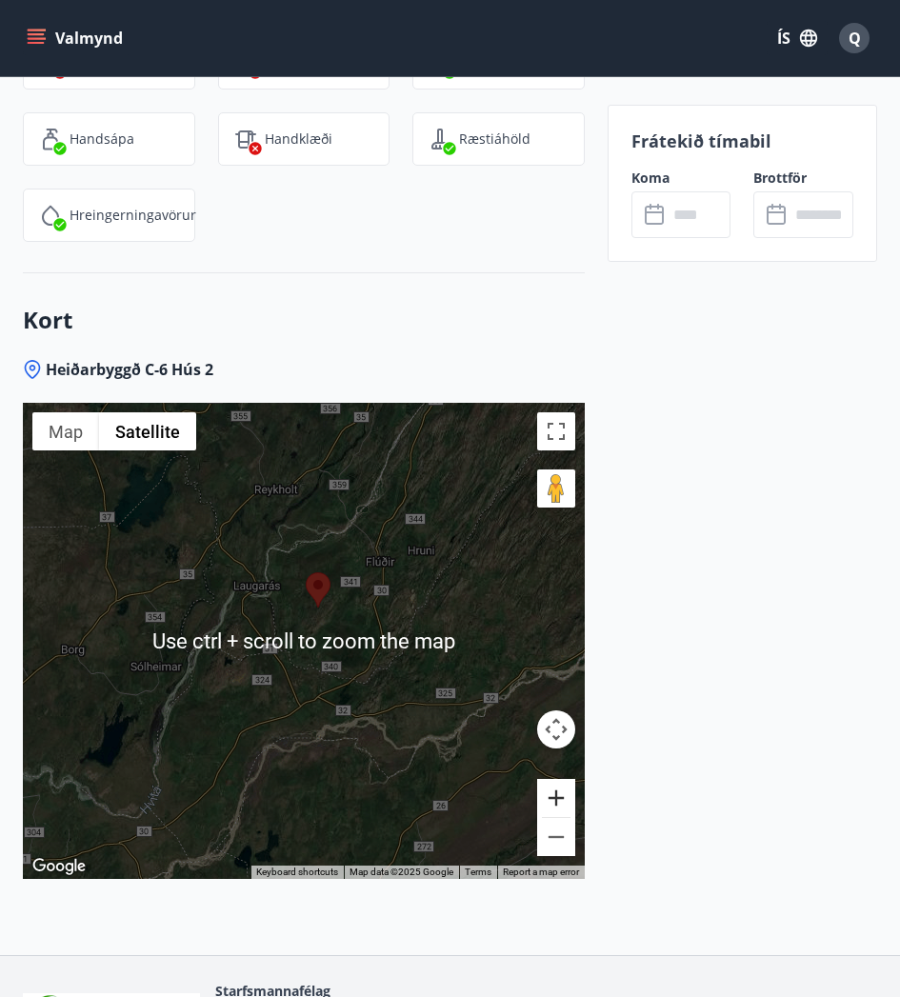
click at [558, 779] on button "Zoom in" at bounding box center [556, 798] width 38 height 38
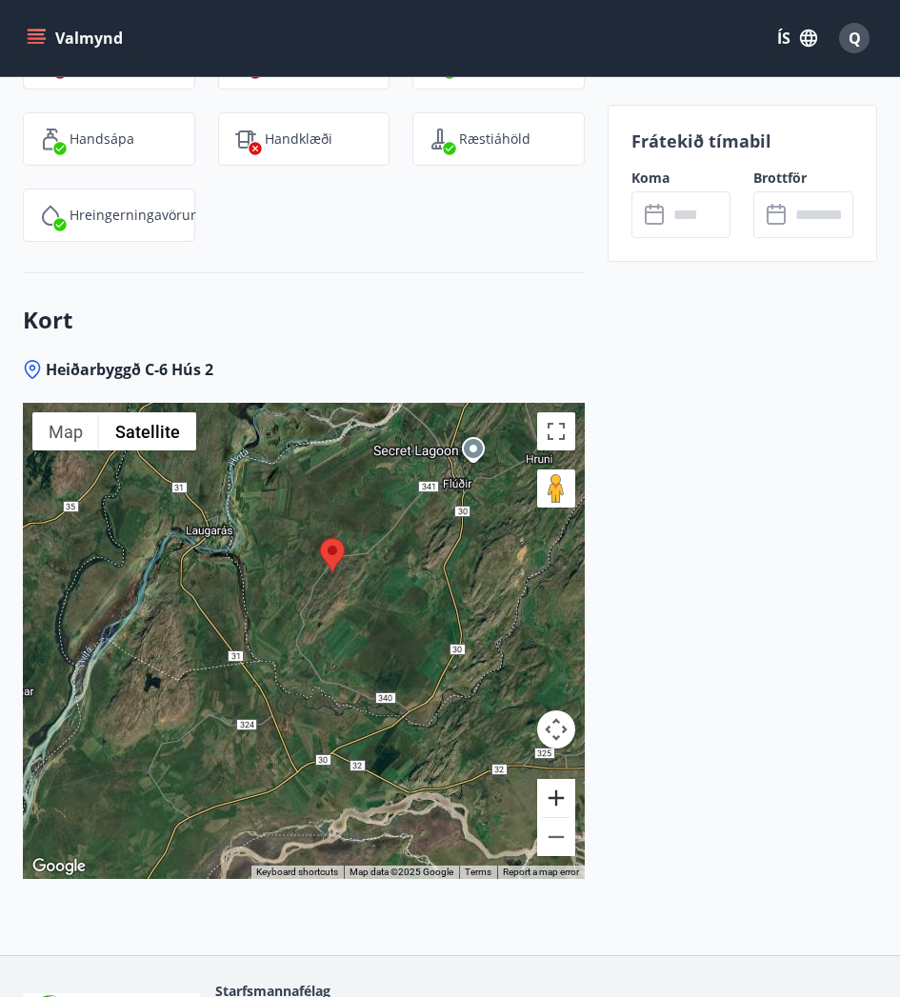
click at [558, 779] on button "Zoom in" at bounding box center [556, 798] width 38 height 38
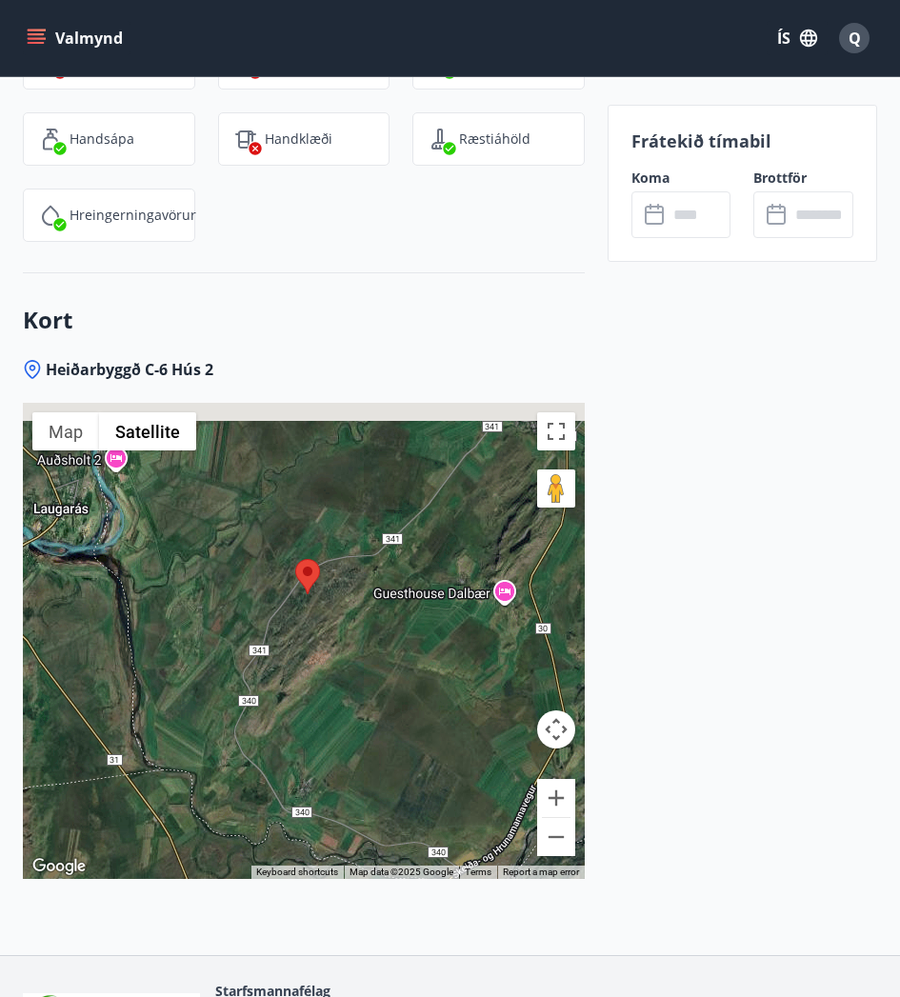
drag, startPoint x: 392, startPoint y: 496, endPoint x: 313, endPoint y: 616, distance: 143.7
click at [313, 616] on div at bounding box center [304, 641] width 562 height 476
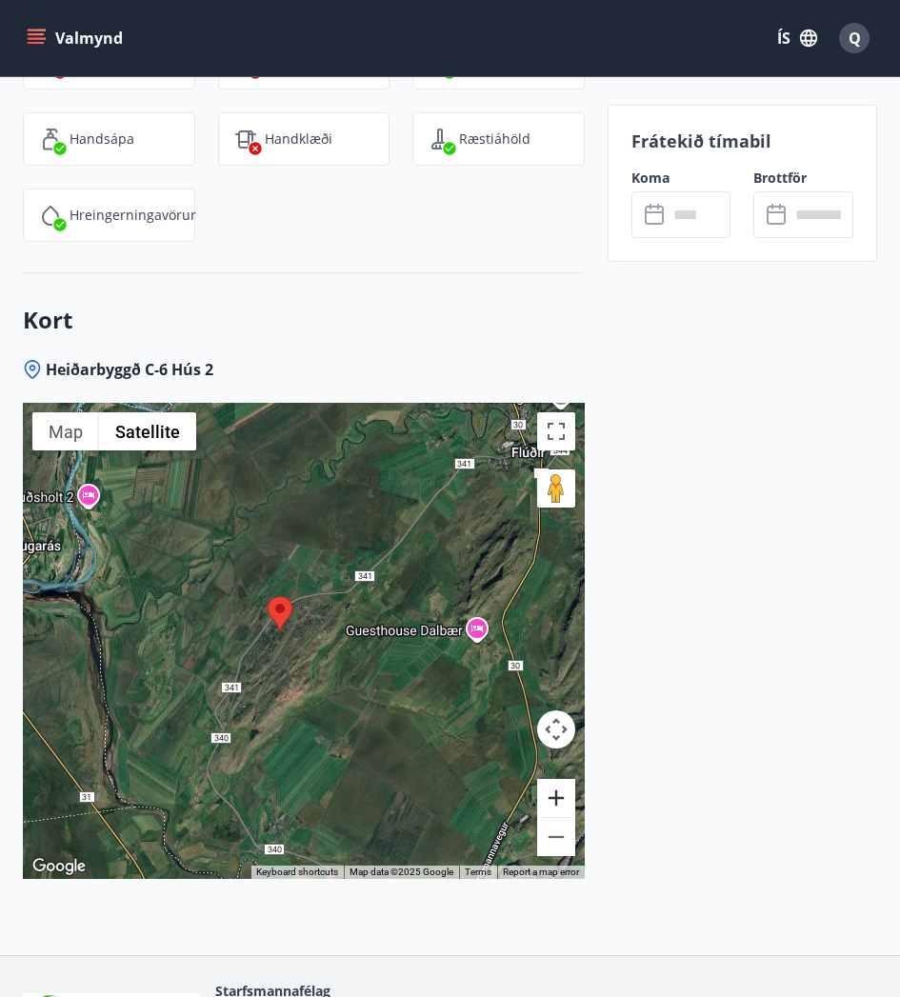
click at [562, 779] on button "Zoom in" at bounding box center [556, 798] width 38 height 38
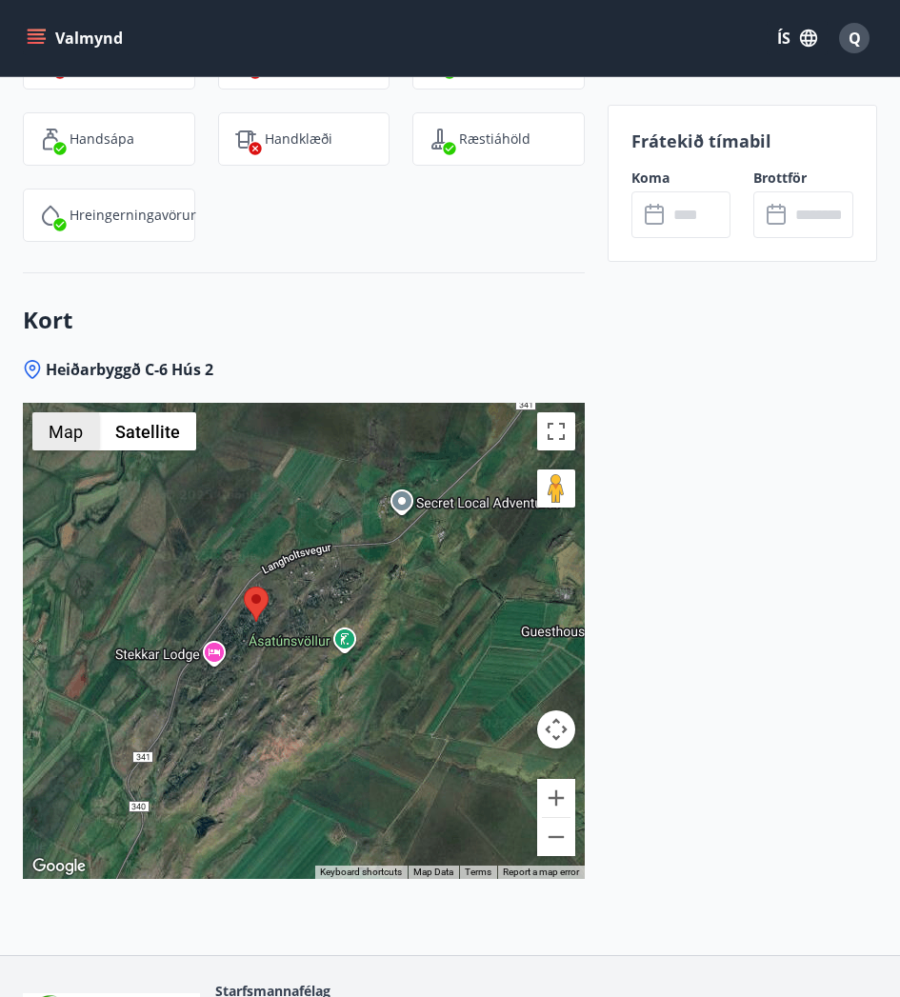
click at [65, 416] on button "Map" at bounding box center [65, 431] width 67 height 38
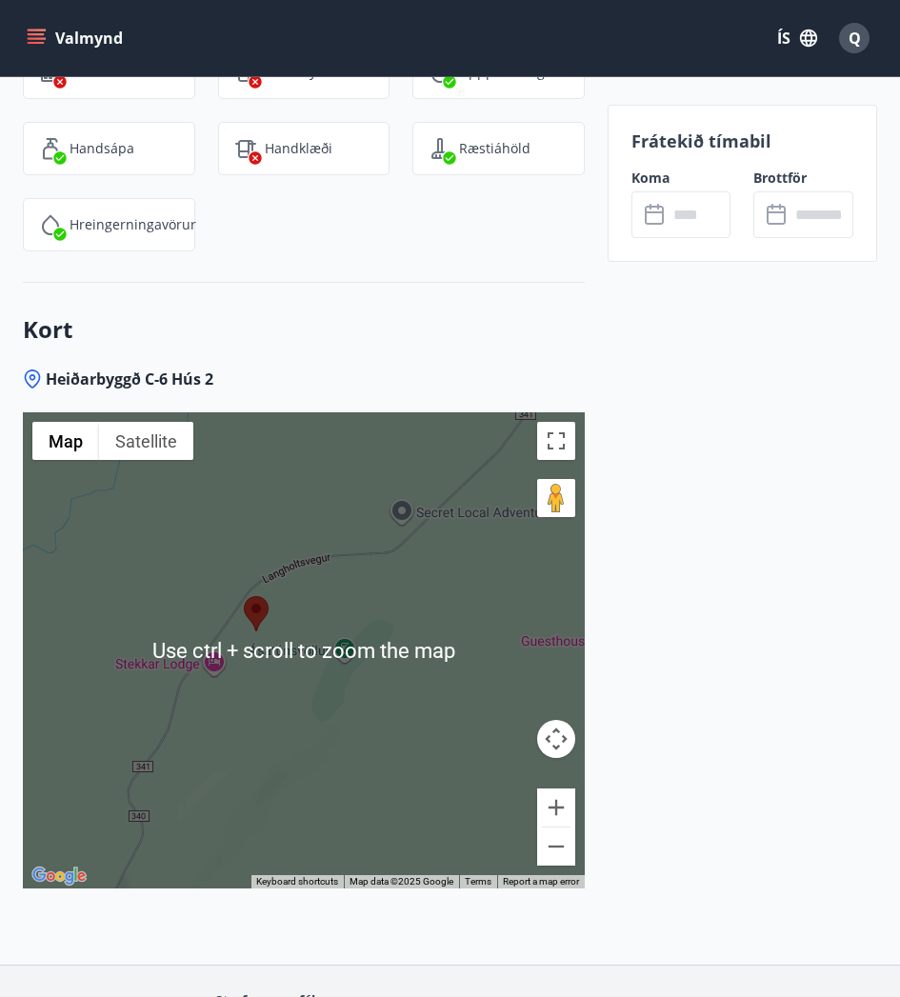
scroll to position [2968, 0]
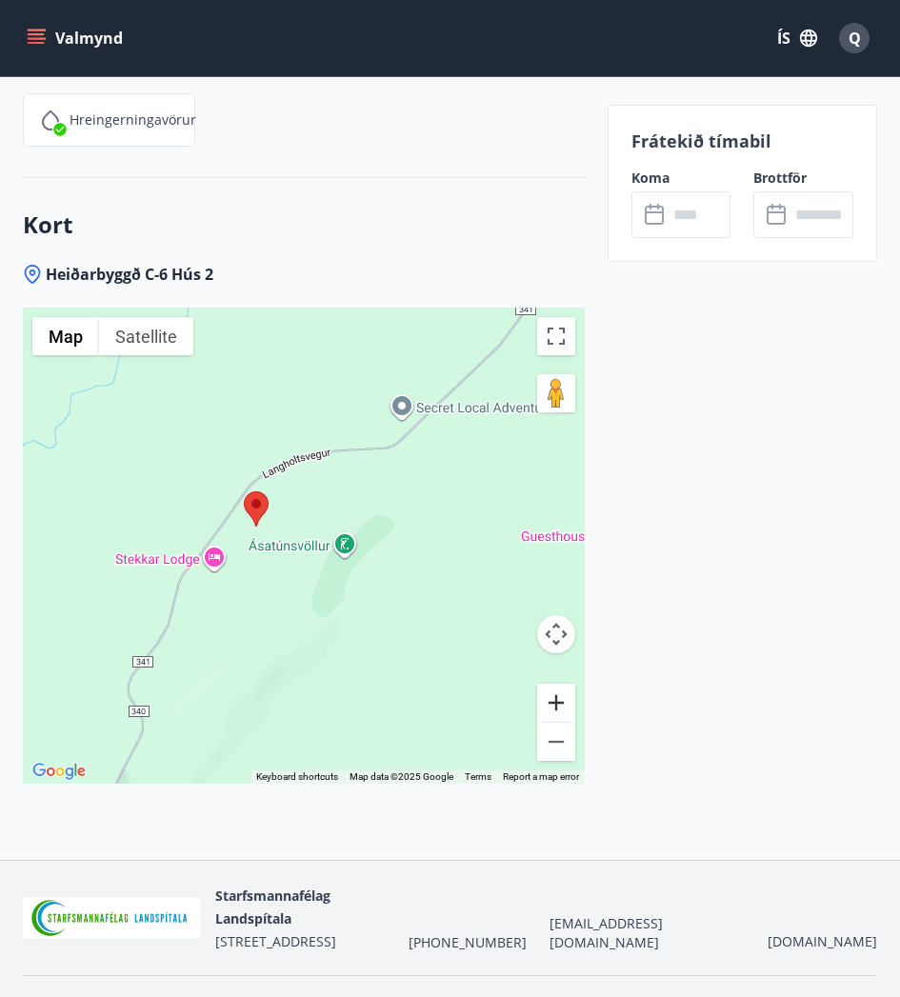
click at [552, 684] on button "Zoom in" at bounding box center [556, 703] width 38 height 38
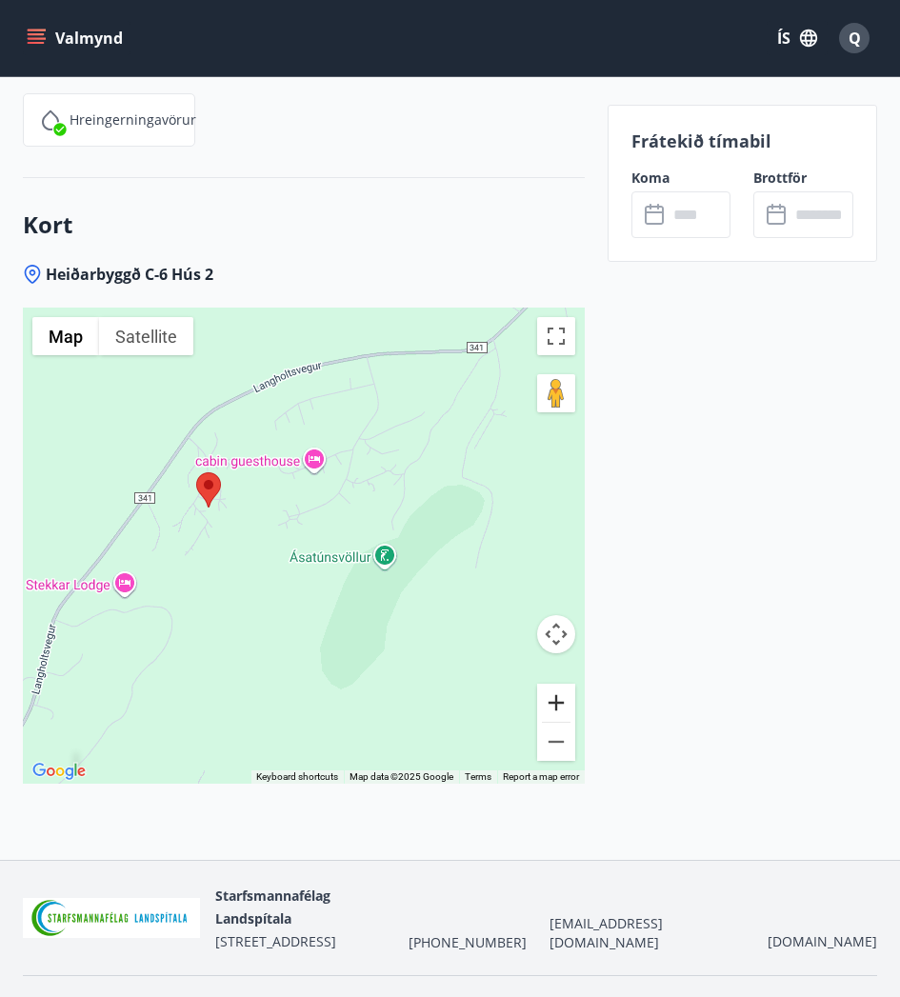
click at [552, 684] on button "Zoom in" at bounding box center [556, 703] width 38 height 38
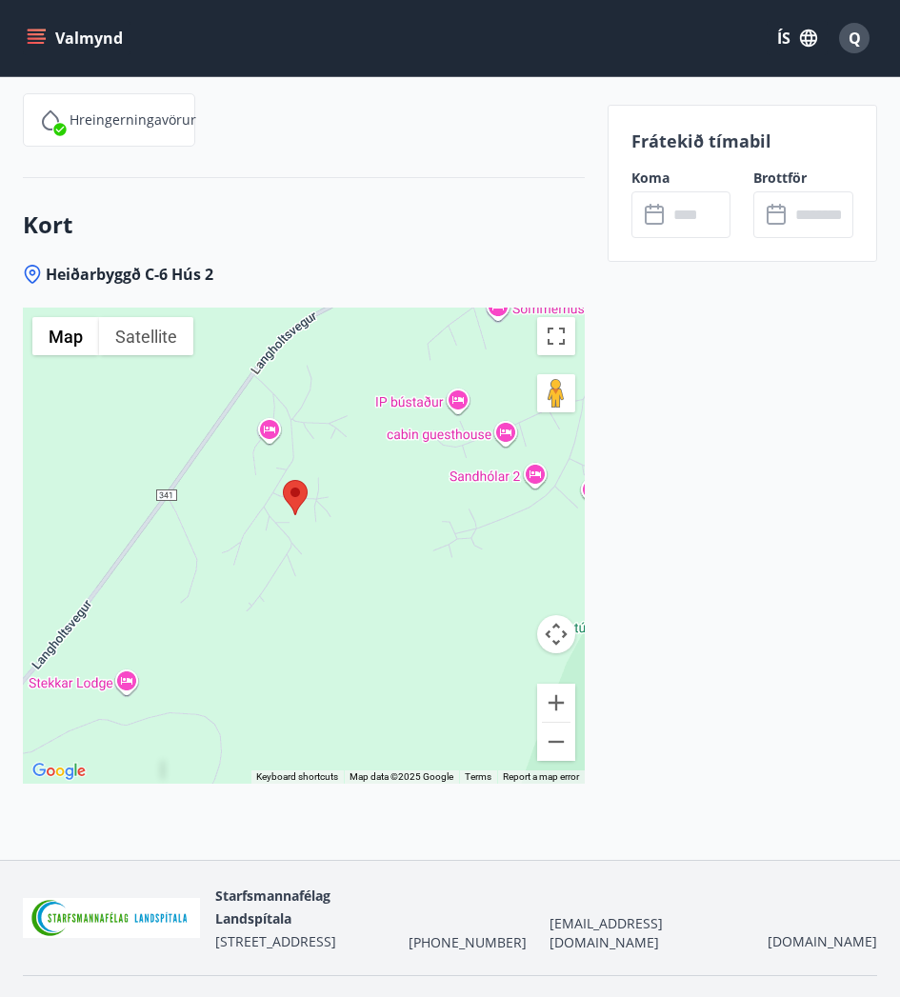
drag, startPoint x: 110, startPoint y: 458, endPoint x: 299, endPoint y: 506, distance: 194.5
click at [299, 506] on div at bounding box center [304, 546] width 562 height 476
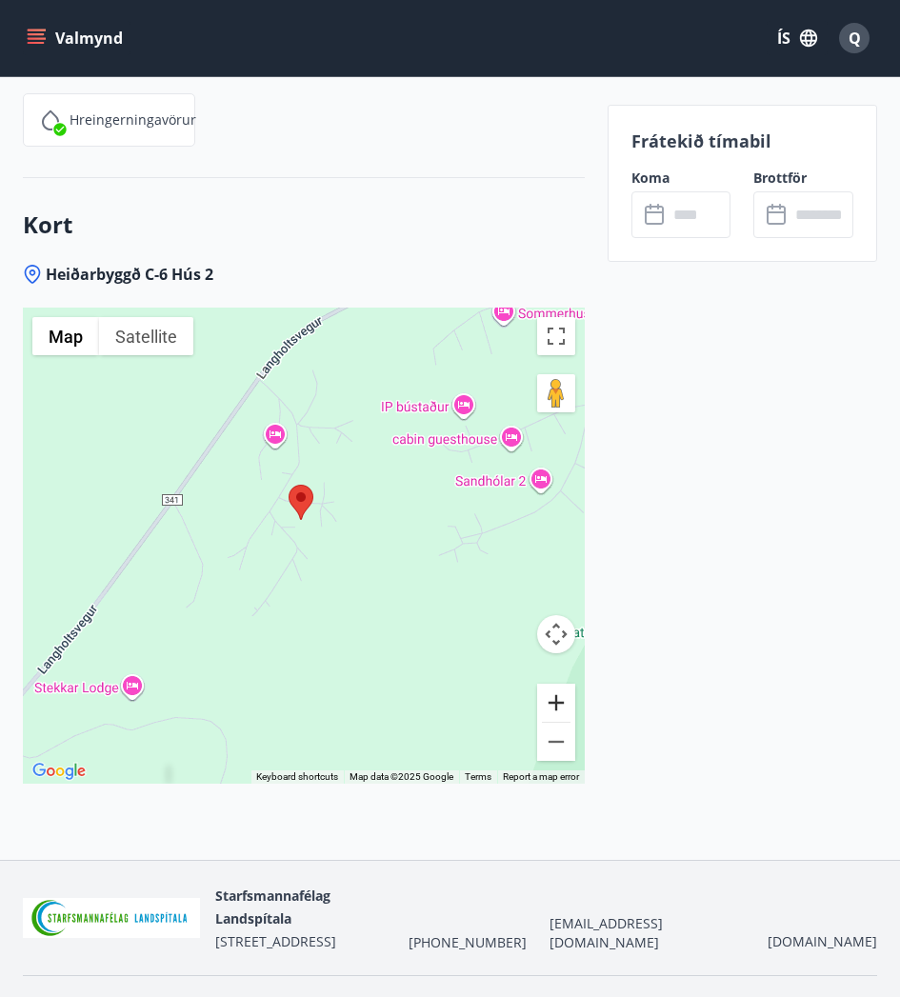
click at [551, 685] on button "Zoom in" at bounding box center [556, 703] width 38 height 38
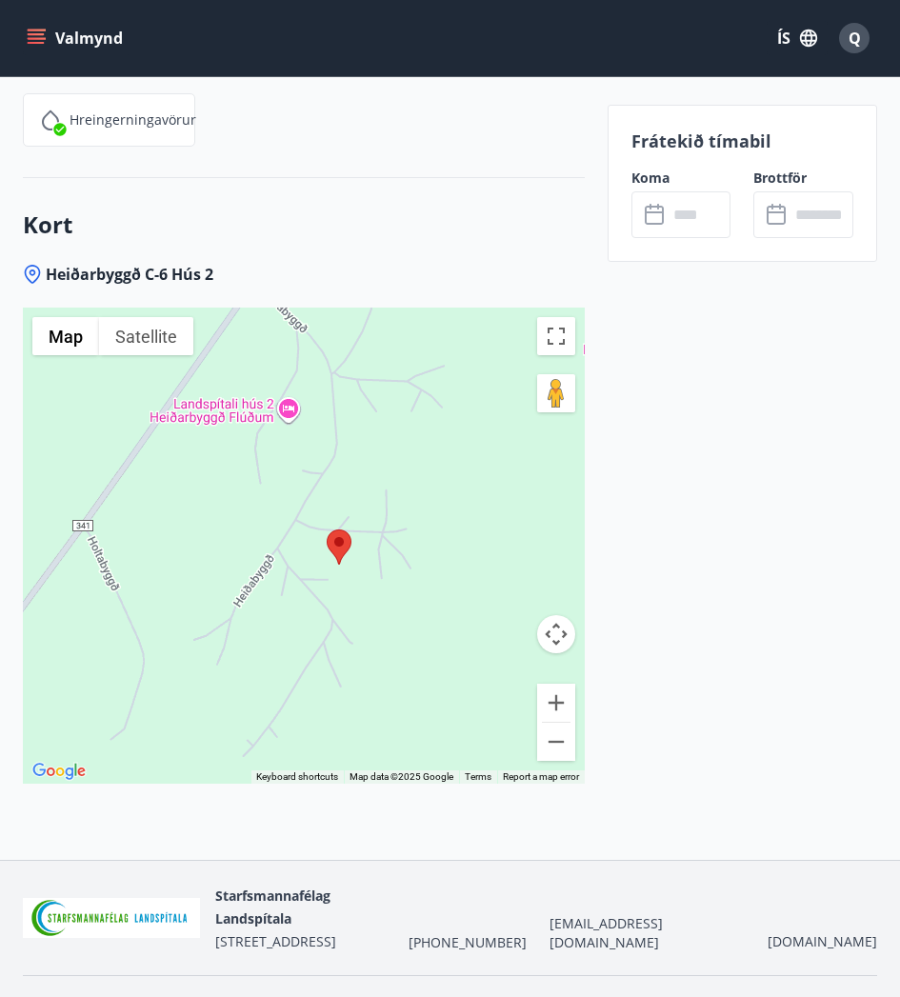
drag, startPoint x: 358, startPoint y: 481, endPoint x: 404, endPoint y: 556, distance: 88.0
click at [404, 556] on div at bounding box center [304, 546] width 562 height 476
click at [286, 387] on div at bounding box center [304, 546] width 562 height 476
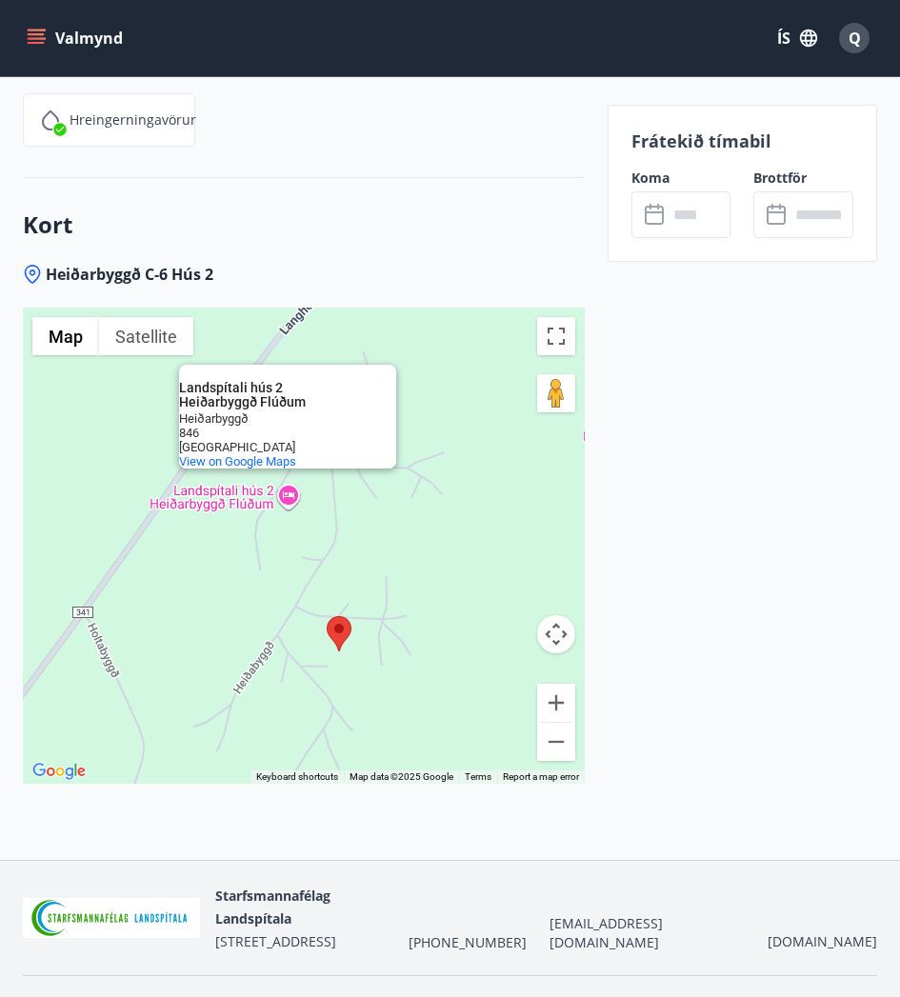
click at [327, 616] on area at bounding box center [327, 616] width 0 height 0
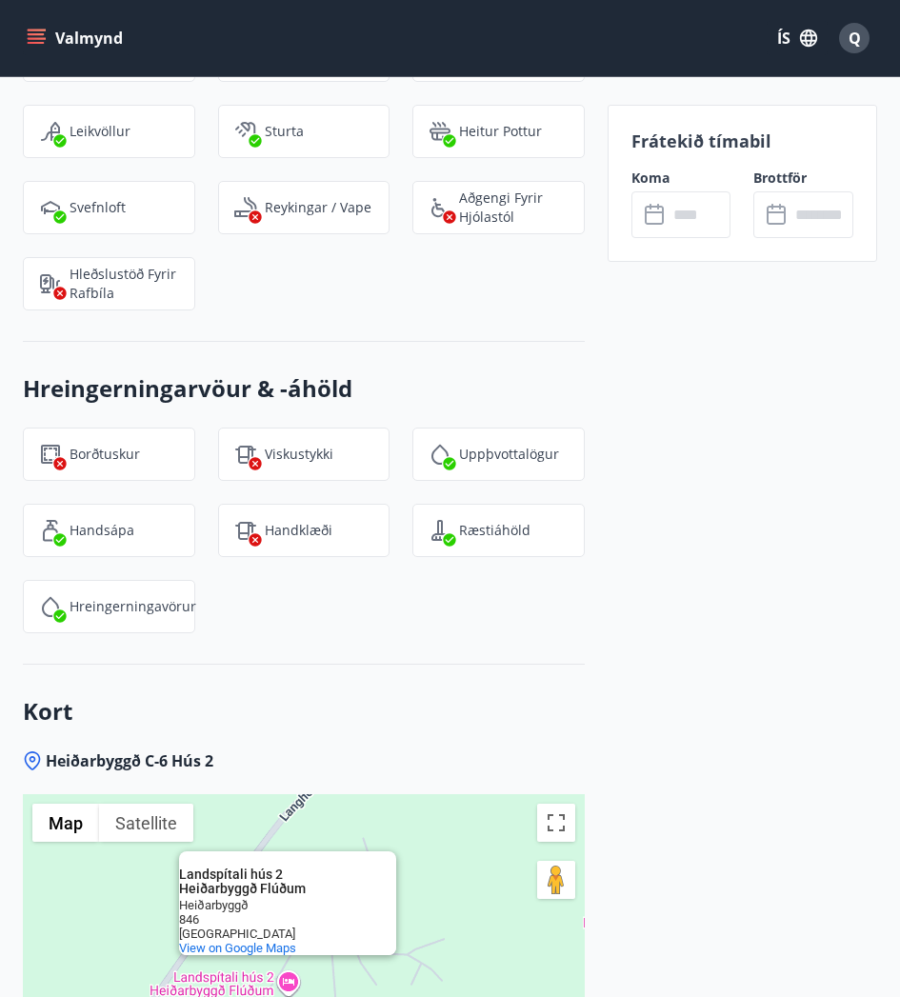
scroll to position [2492, 0]
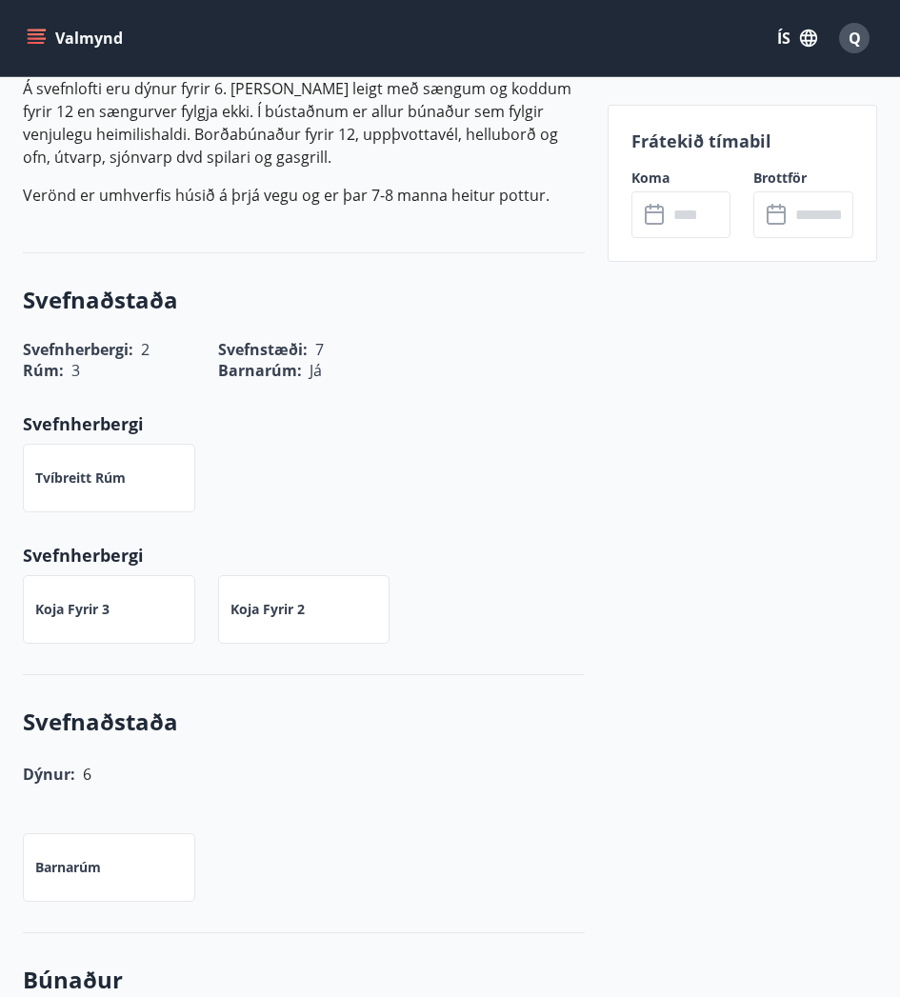
scroll to position [777, 0]
